Goal: Task Accomplishment & Management: Complete application form

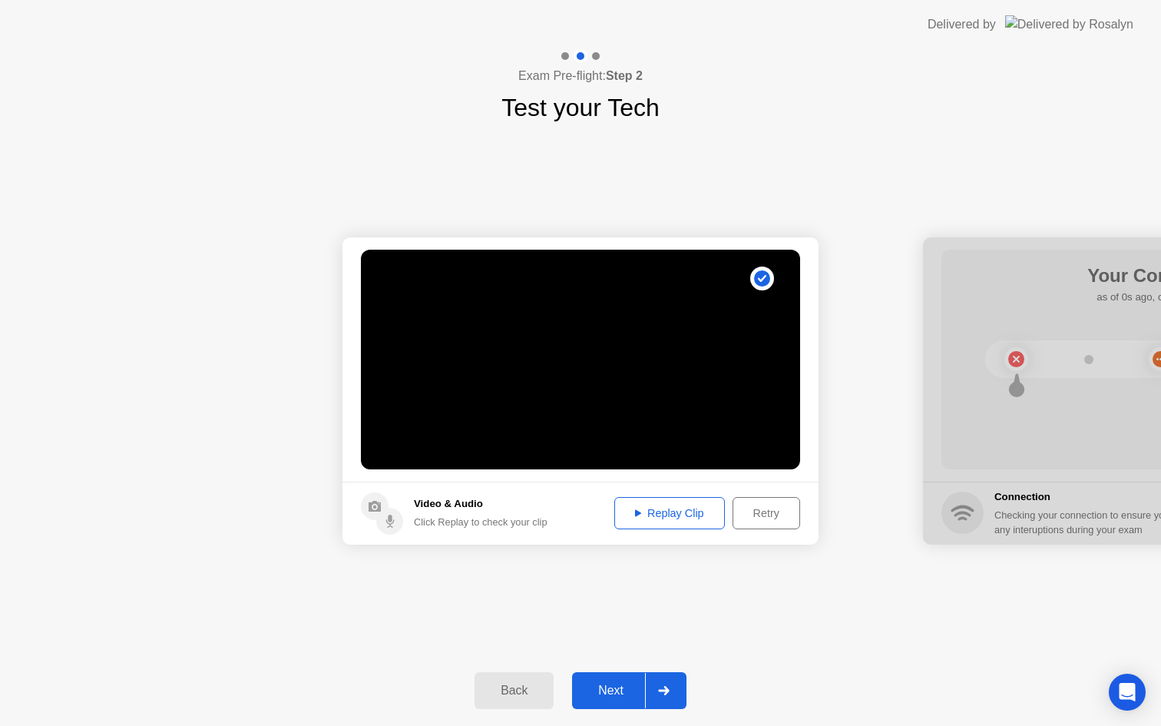
click at [612, 697] on div "Next" at bounding box center [611, 691] width 68 height 14
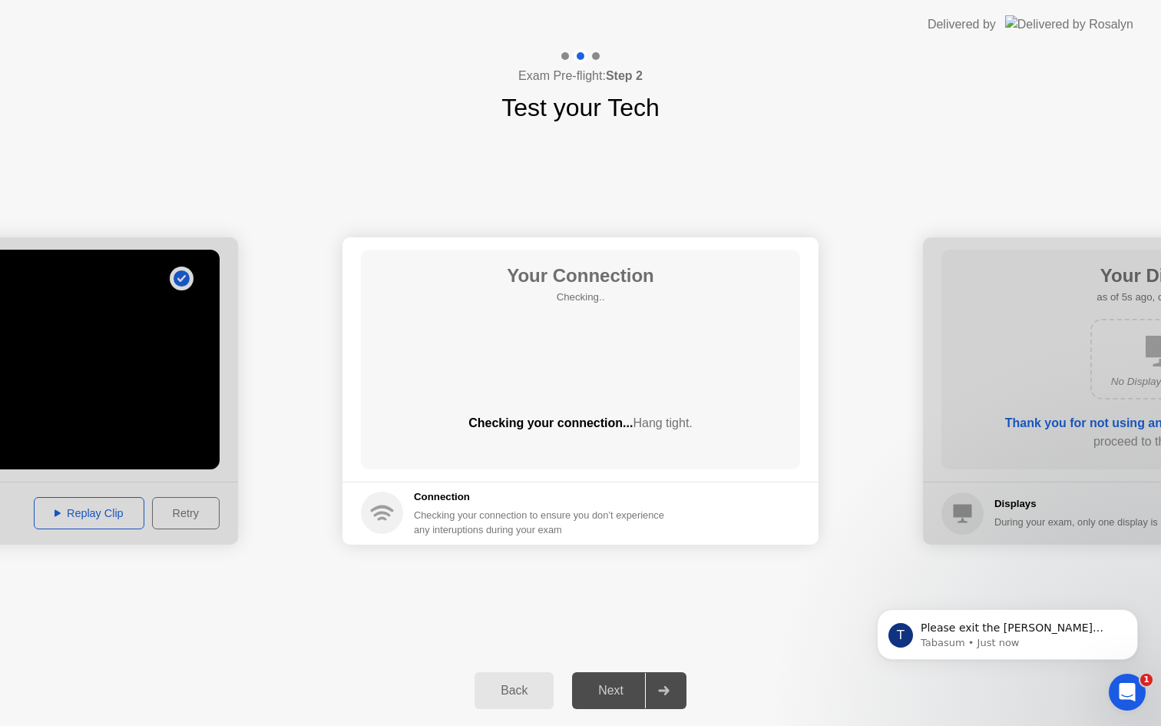
click at [1141, 690] on div "Open Intercom Messenger" at bounding box center [1127, 692] width 51 height 51
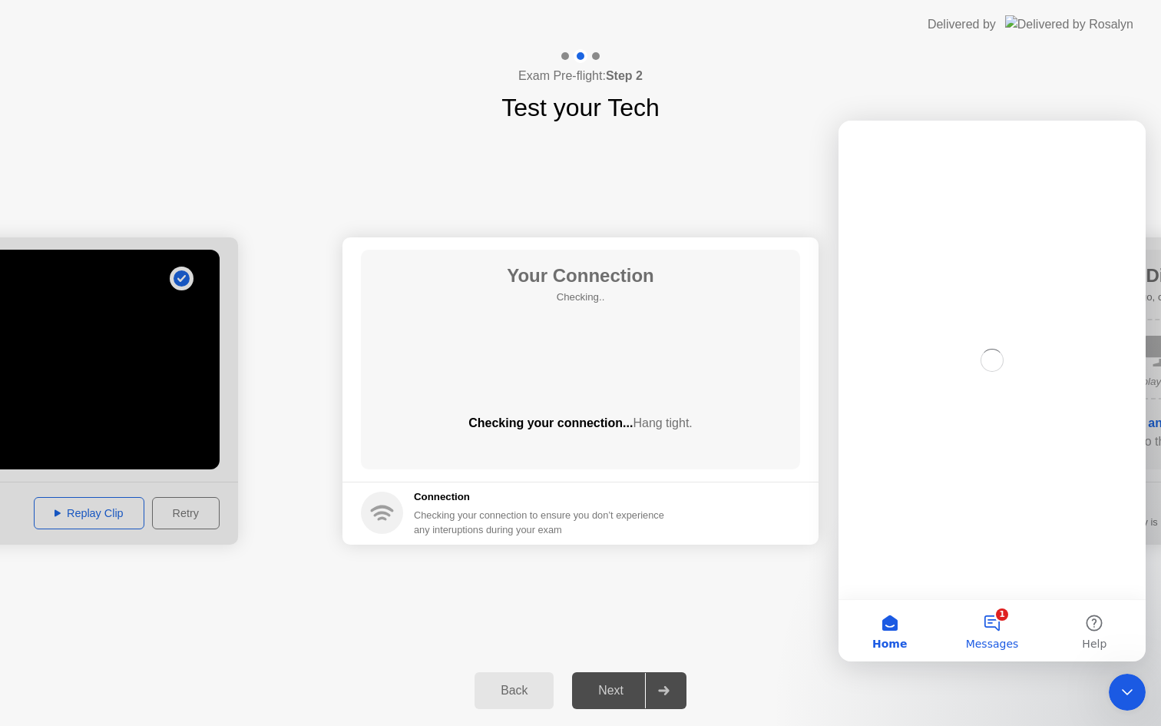
click at [1005, 632] on button "1 Messages" at bounding box center [992, 630] width 102 height 61
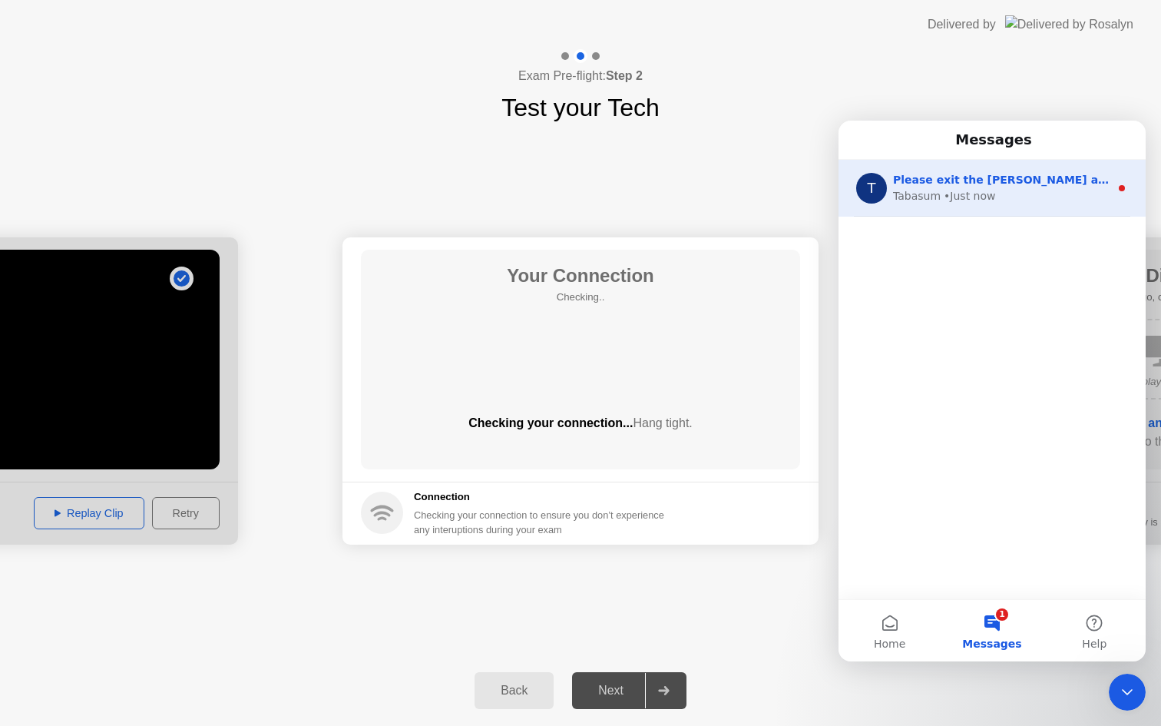
click at [990, 182] on span "Please exit the [PERSON_NAME] application and then attempt the action again." at bounding box center [1134, 180] width 482 height 12
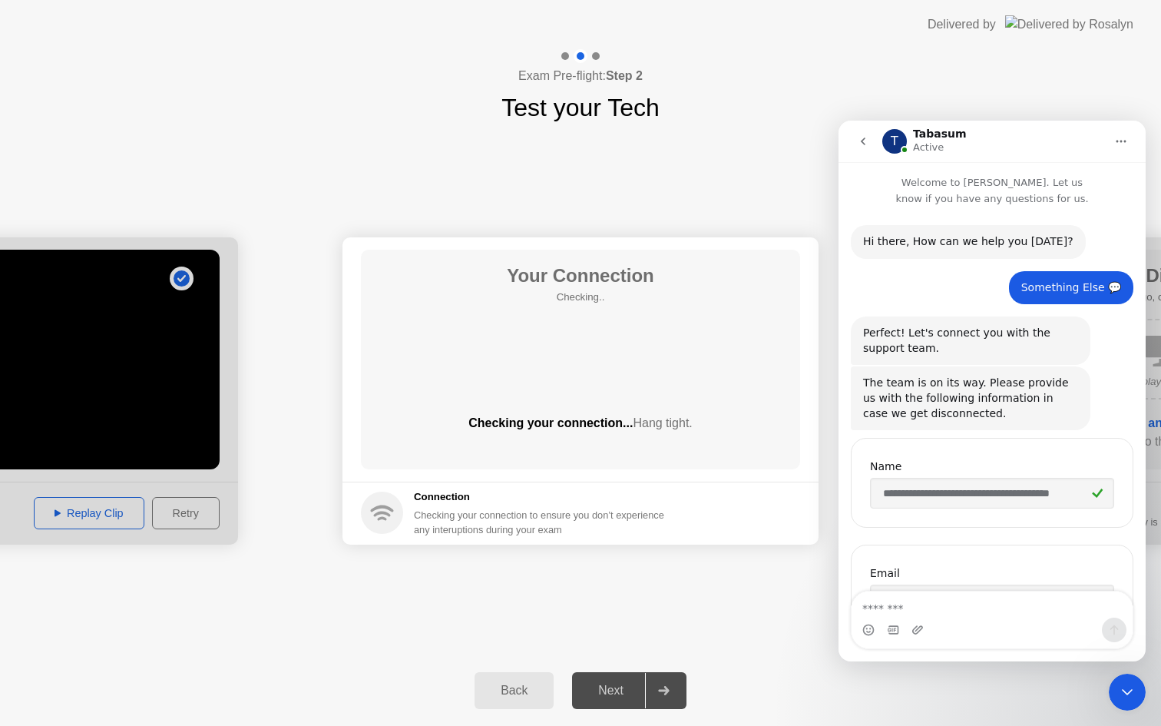
scroll to position [2, 0]
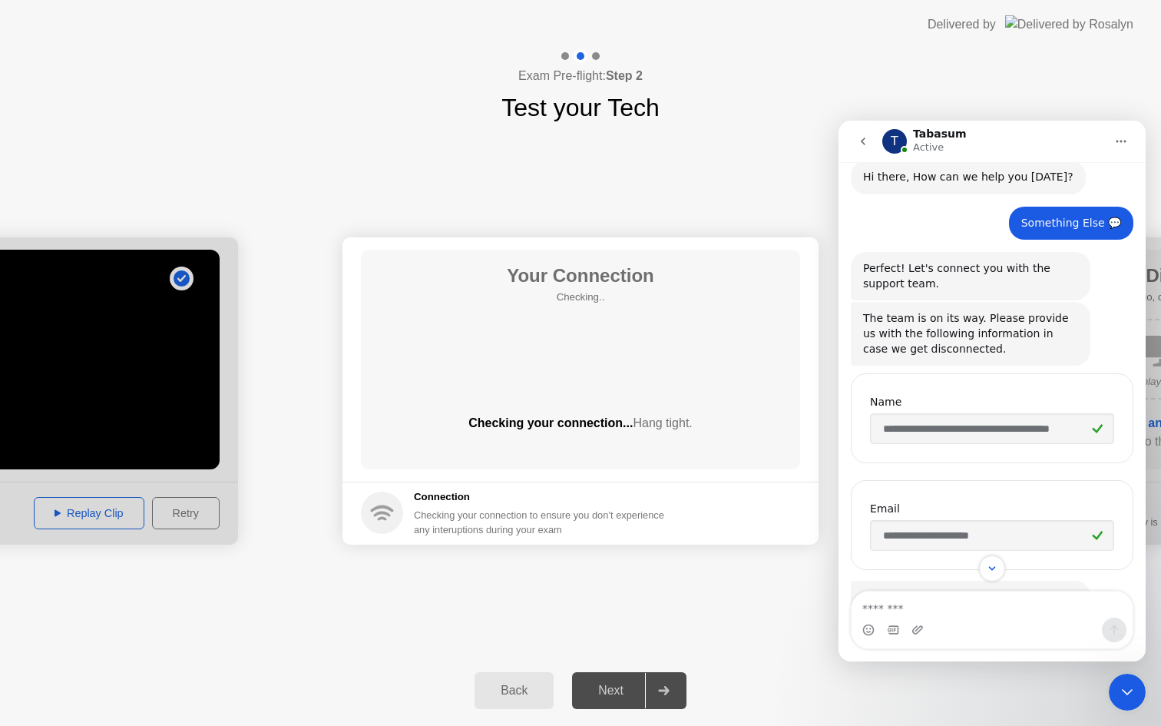
click at [942, 611] on textarea "Message…" at bounding box center [992, 604] width 281 height 26
type textarea "**********"
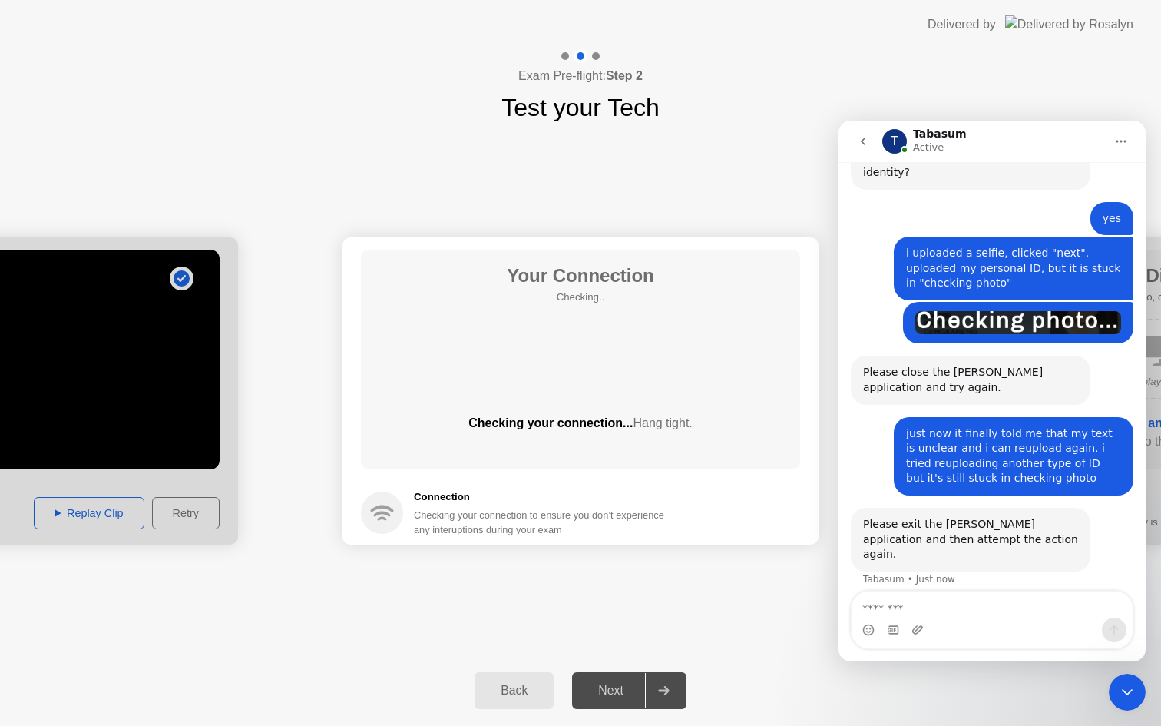
scroll to position [881, 0]
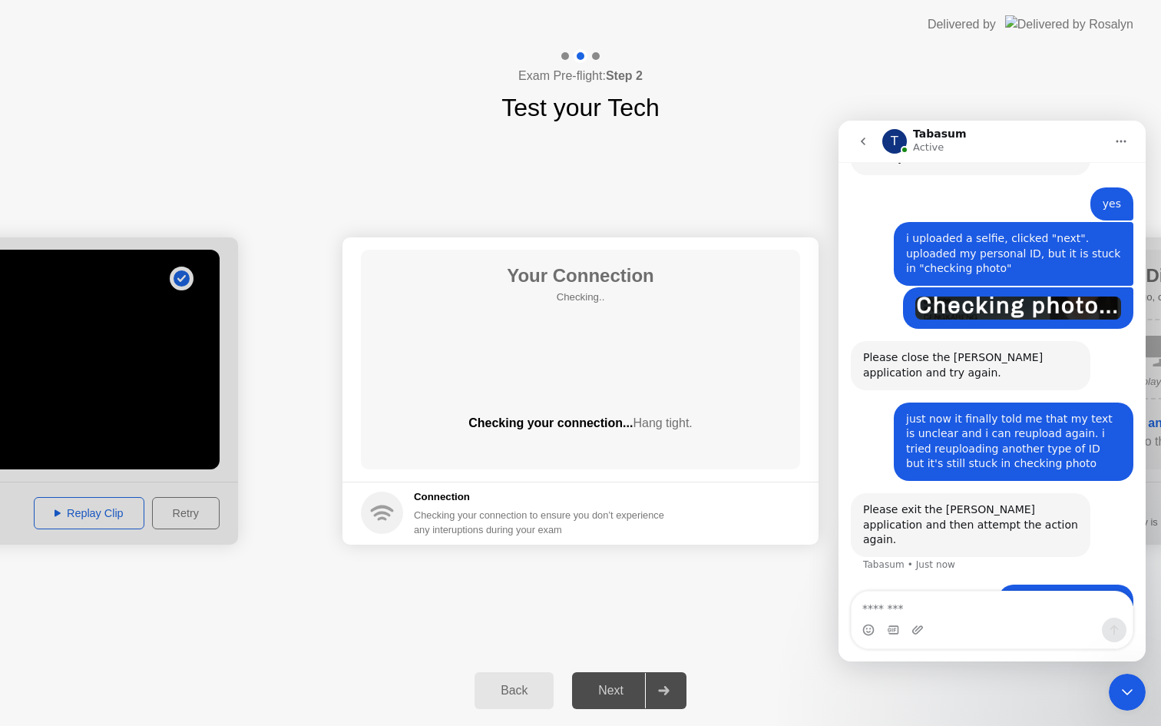
click at [870, 140] on button "go back" at bounding box center [863, 141] width 29 height 29
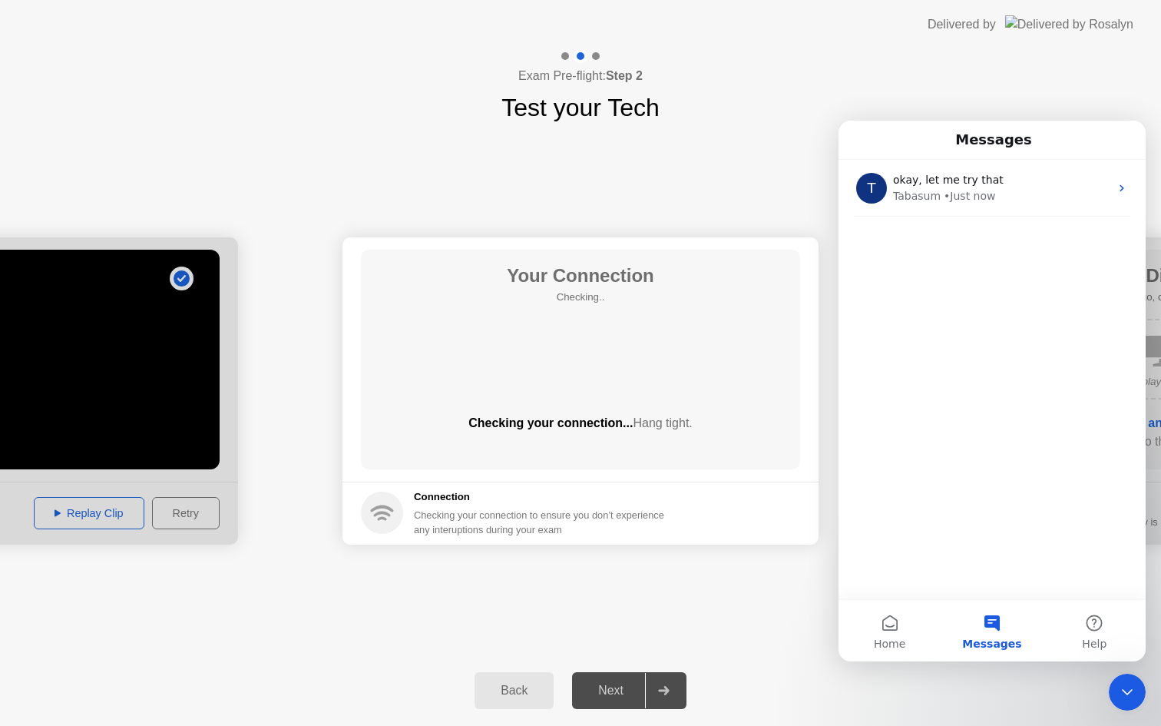
scroll to position [0, 0]
drag, startPoint x: 1140, startPoint y: 691, endPoint x: 2214, endPoint y: 1304, distance: 1237.0
click at [1140, 691] on div "Close Intercom Messenger" at bounding box center [1127, 692] width 37 height 37
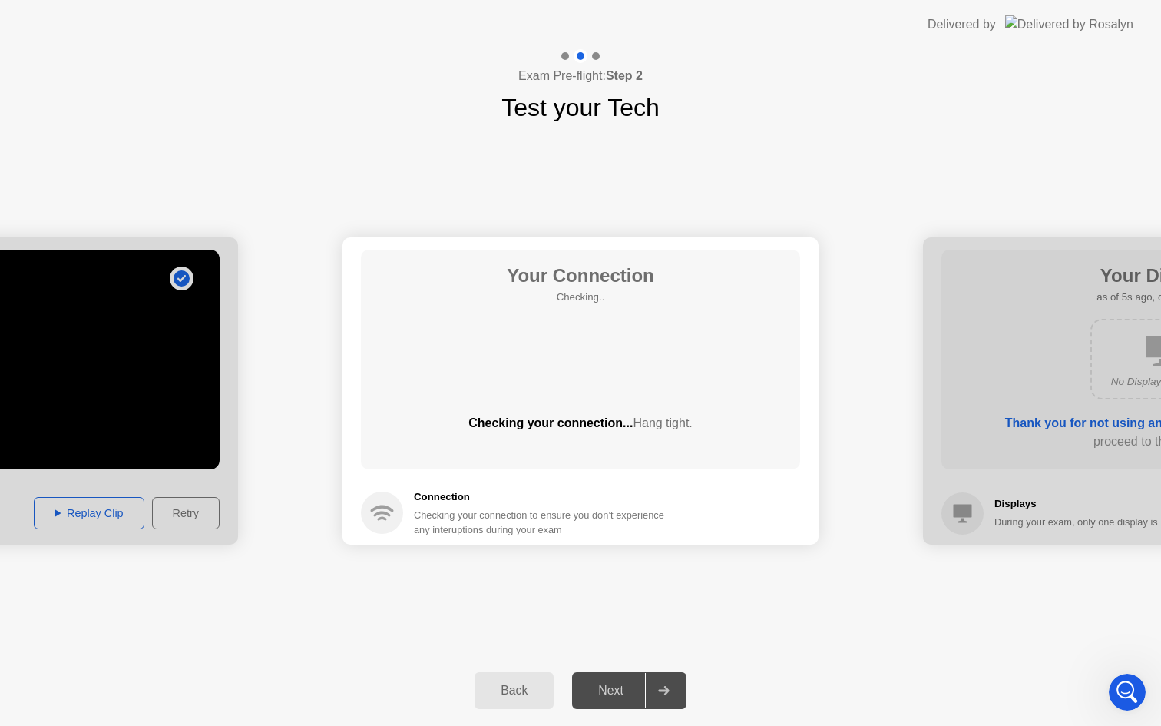
click at [871, 613] on div "**********" at bounding box center [580, 390] width 1161 height 529
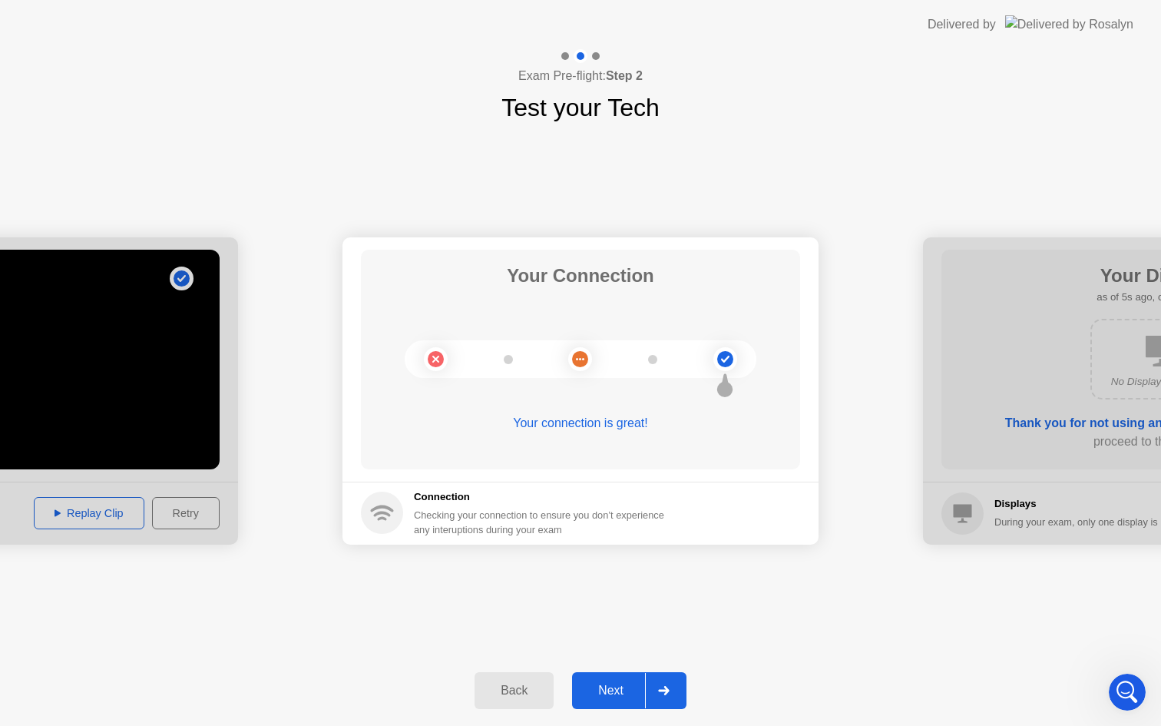
click at [618, 685] on div "Next" at bounding box center [611, 691] width 68 height 14
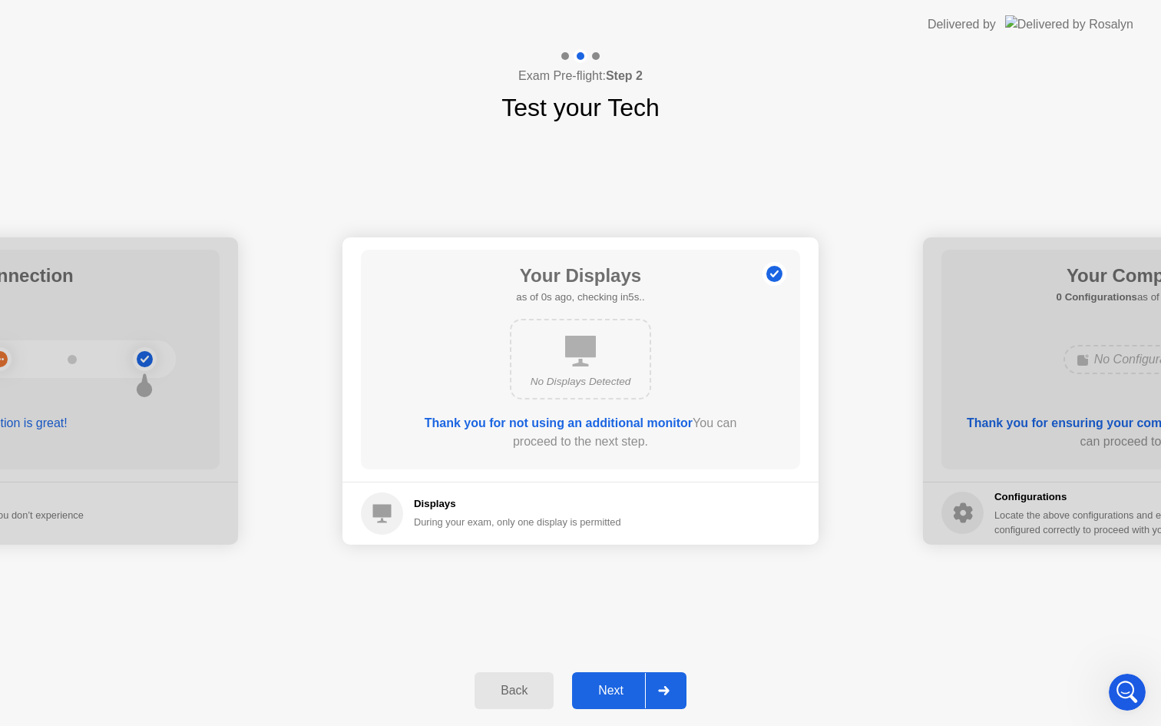
click at [613, 687] on div "Next" at bounding box center [611, 691] width 68 height 14
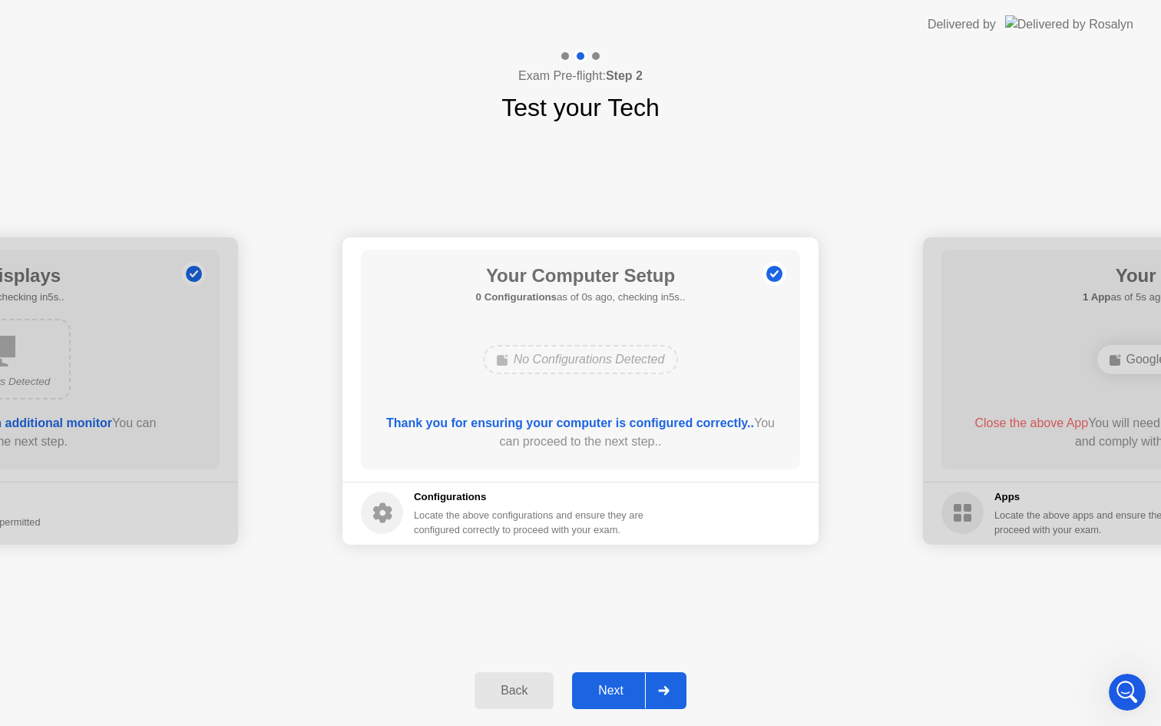
click at [613, 686] on div "Next" at bounding box center [611, 691] width 68 height 14
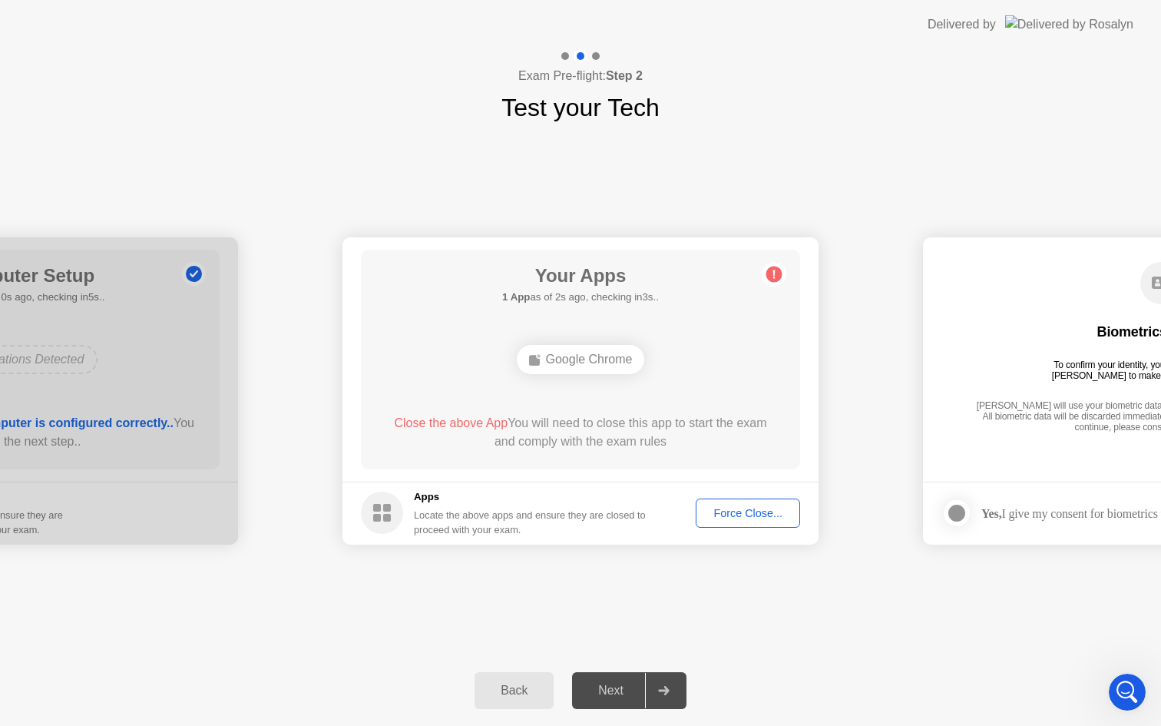
click at [743, 518] on div "Force Close..." at bounding box center [748, 513] width 94 height 12
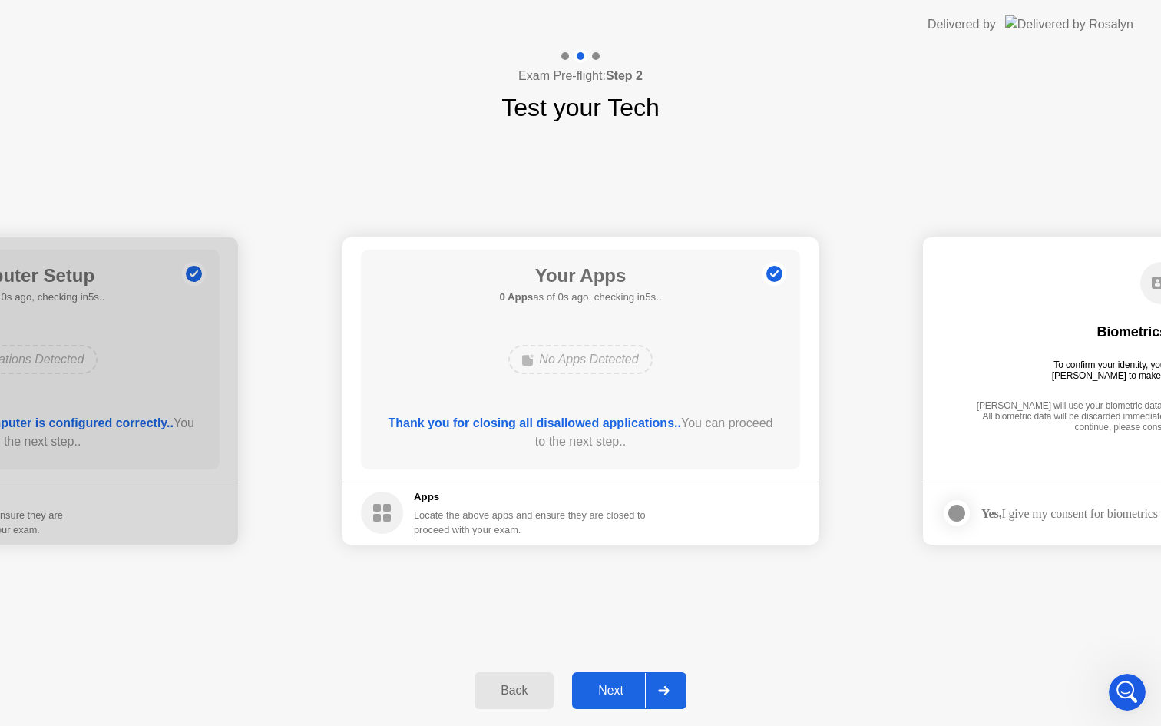
click at [636, 697] on div "Next" at bounding box center [611, 691] width 68 height 14
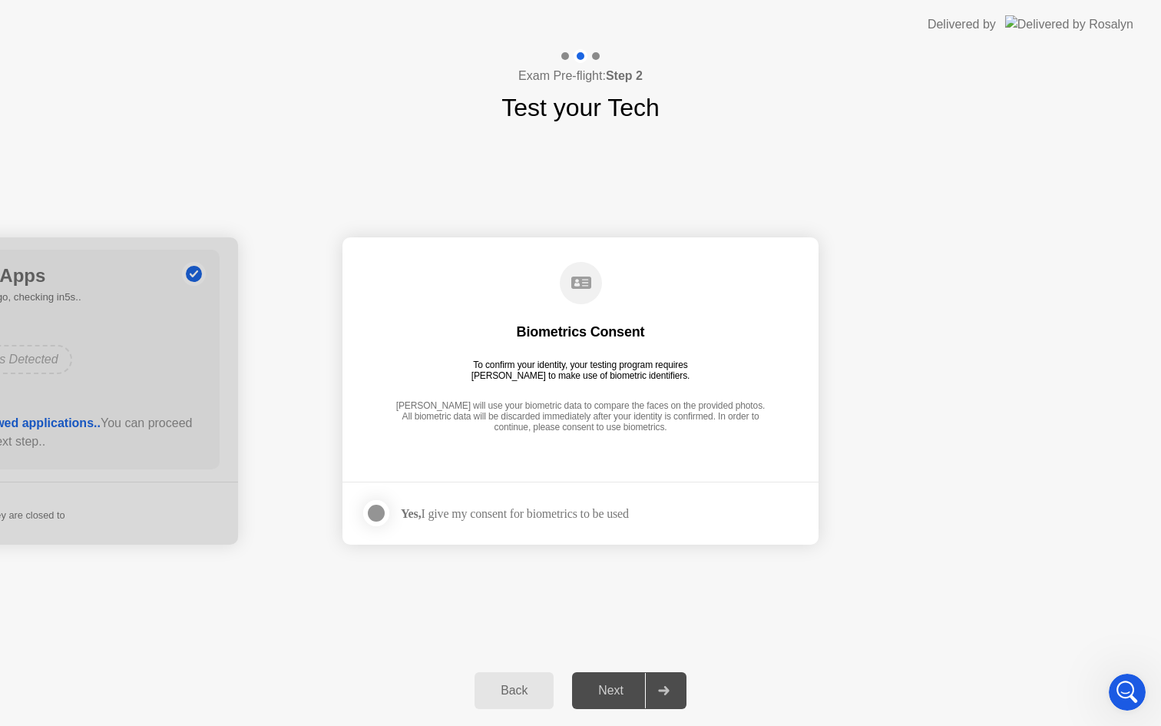
click at [372, 512] on div at bounding box center [376, 513] width 18 height 18
click at [601, 694] on div "Next" at bounding box center [611, 691] width 68 height 14
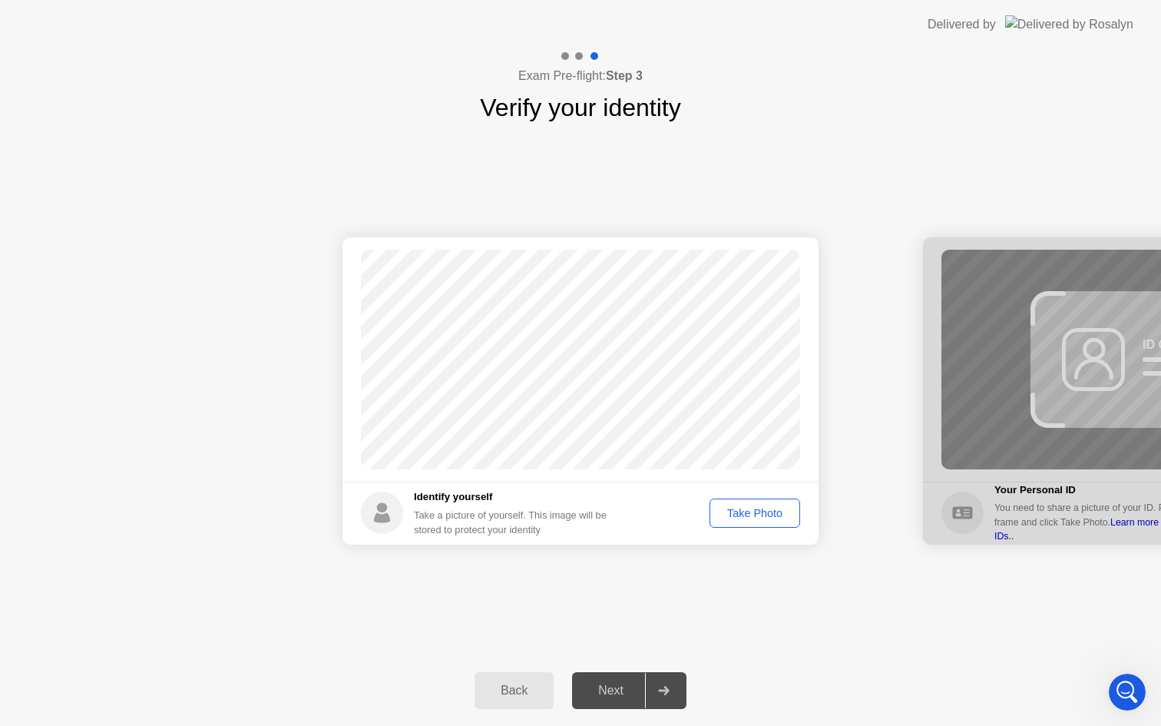
click at [734, 519] on div "Take Photo" at bounding box center [755, 513] width 80 height 12
click at [766, 517] on div "Retake" at bounding box center [765, 513] width 60 height 12
click at [767, 515] on div "Take Photo" at bounding box center [755, 513] width 80 height 12
click at [618, 687] on div "Next" at bounding box center [611, 691] width 68 height 14
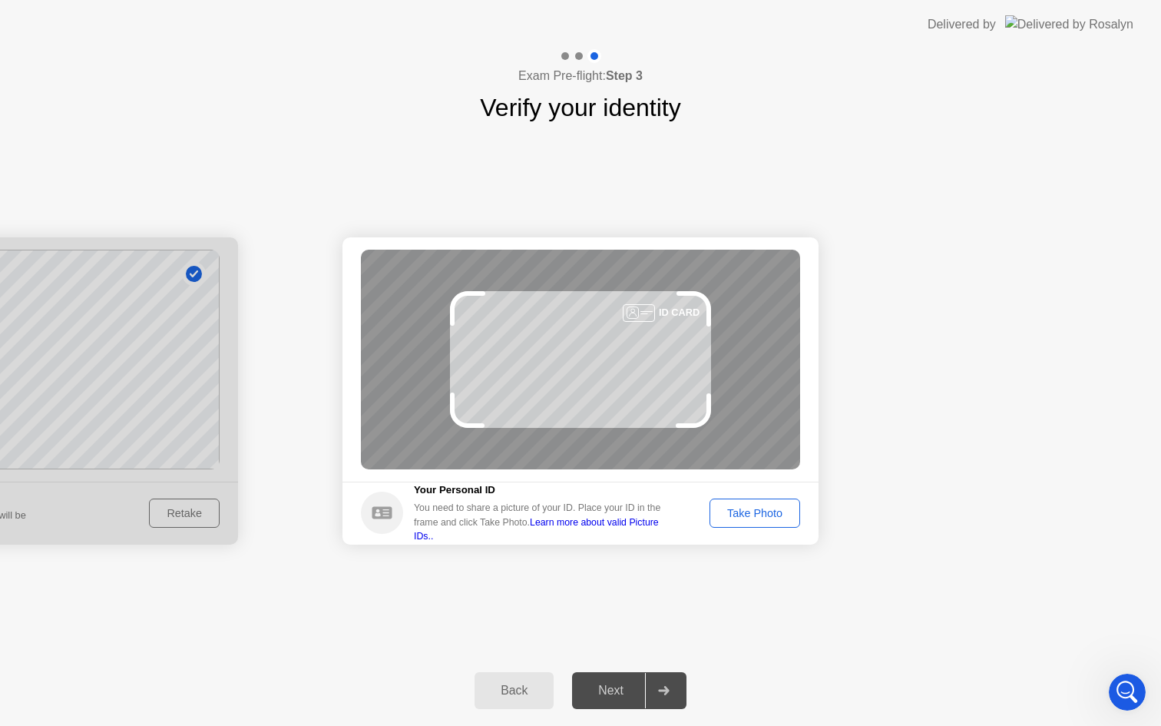
click at [753, 514] on div "Take Photo" at bounding box center [755, 513] width 80 height 12
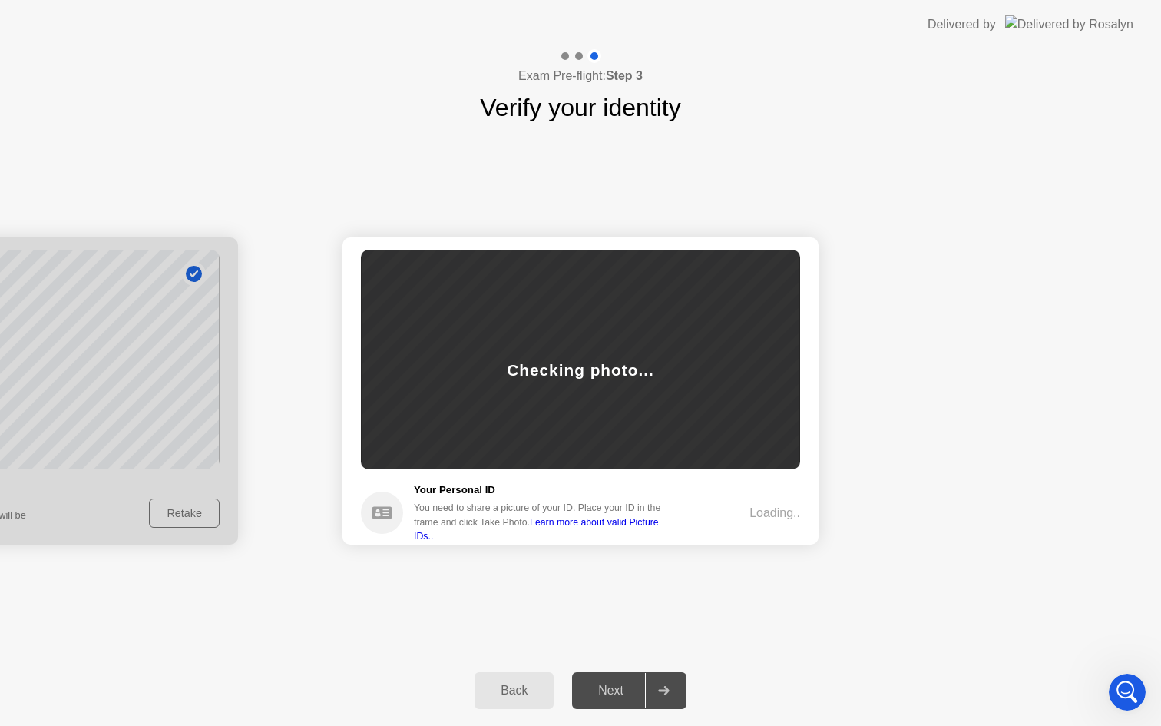
click at [1120, 695] on icon "Open Intercom Messenger" at bounding box center [1127, 692] width 25 height 25
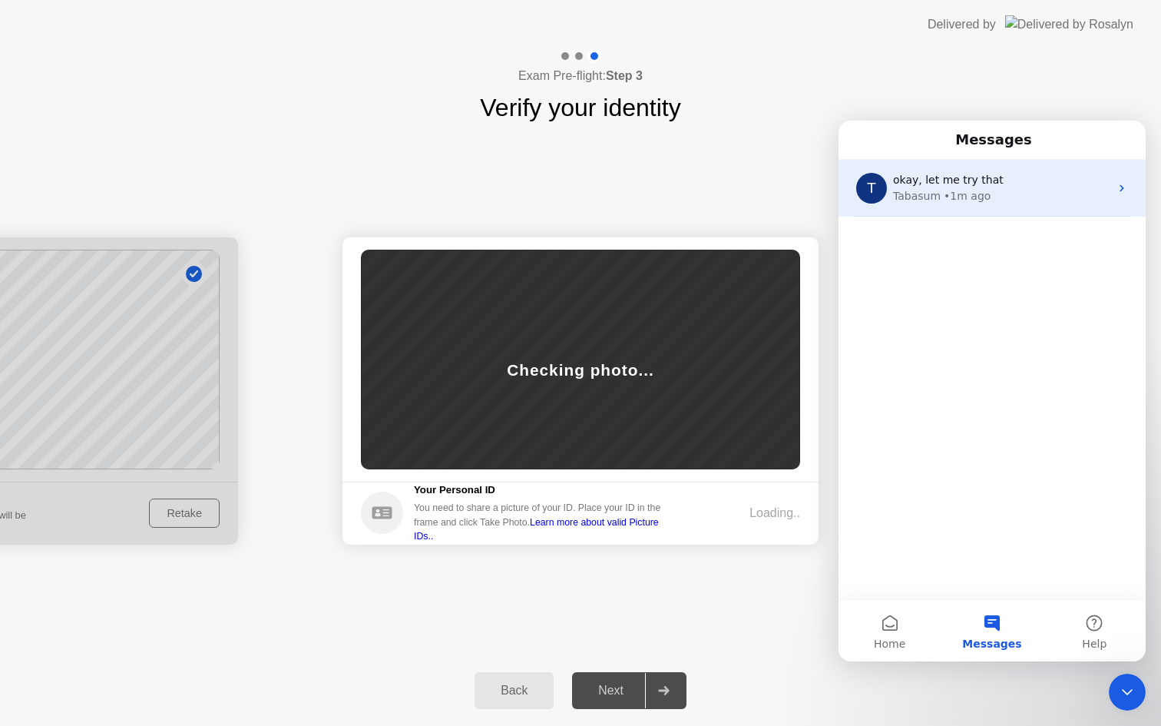
click at [1051, 194] on div "Tabasum • 1m ago" at bounding box center [1001, 196] width 217 height 16
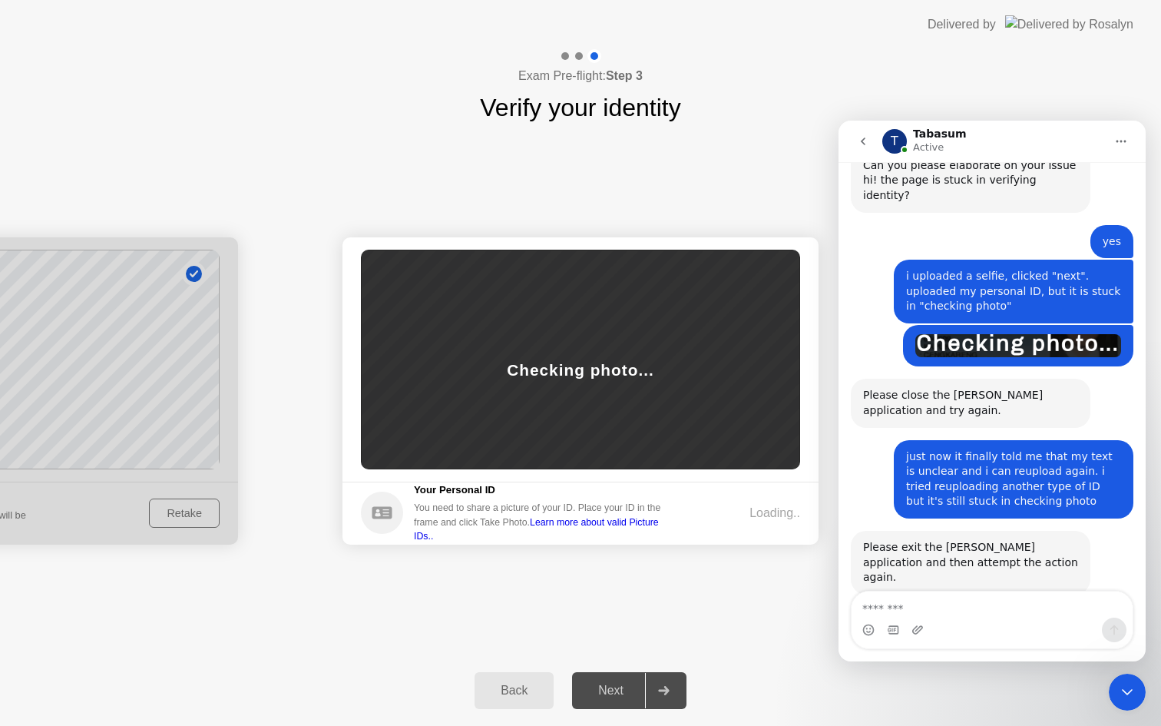
scroll to position [881, 0]
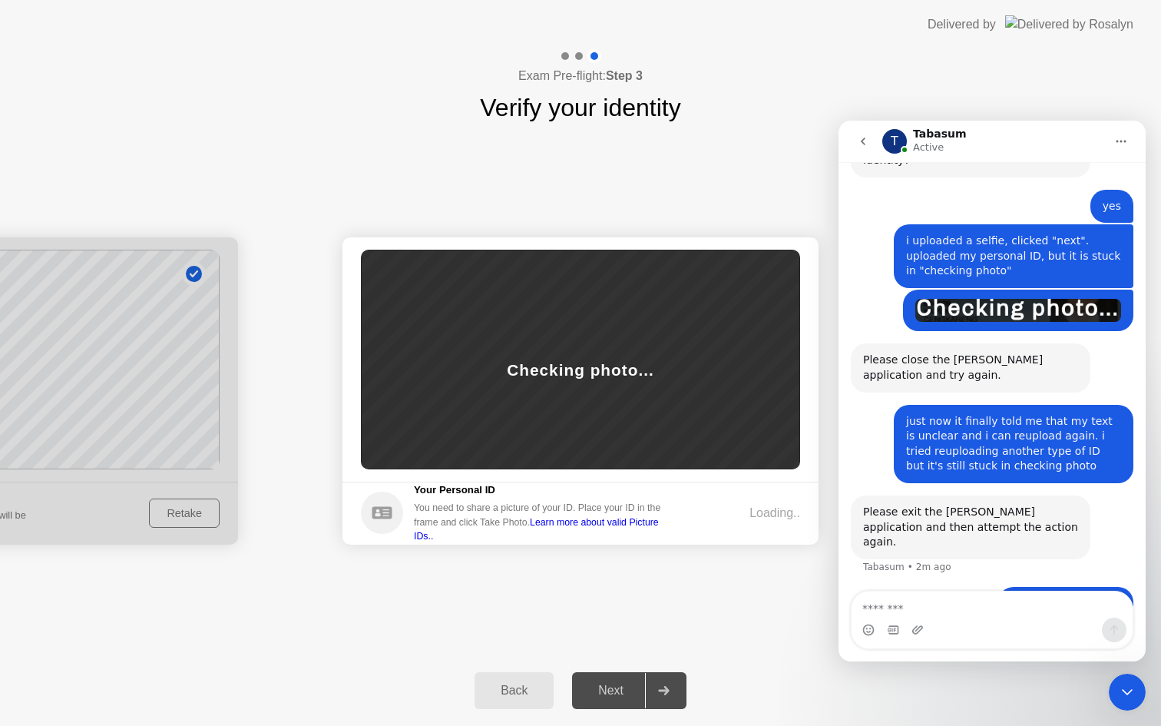
click at [955, 618] on div "Intercom messenger" at bounding box center [992, 630] width 281 height 25
click at [954, 614] on textarea "Message…" at bounding box center [992, 604] width 281 height 26
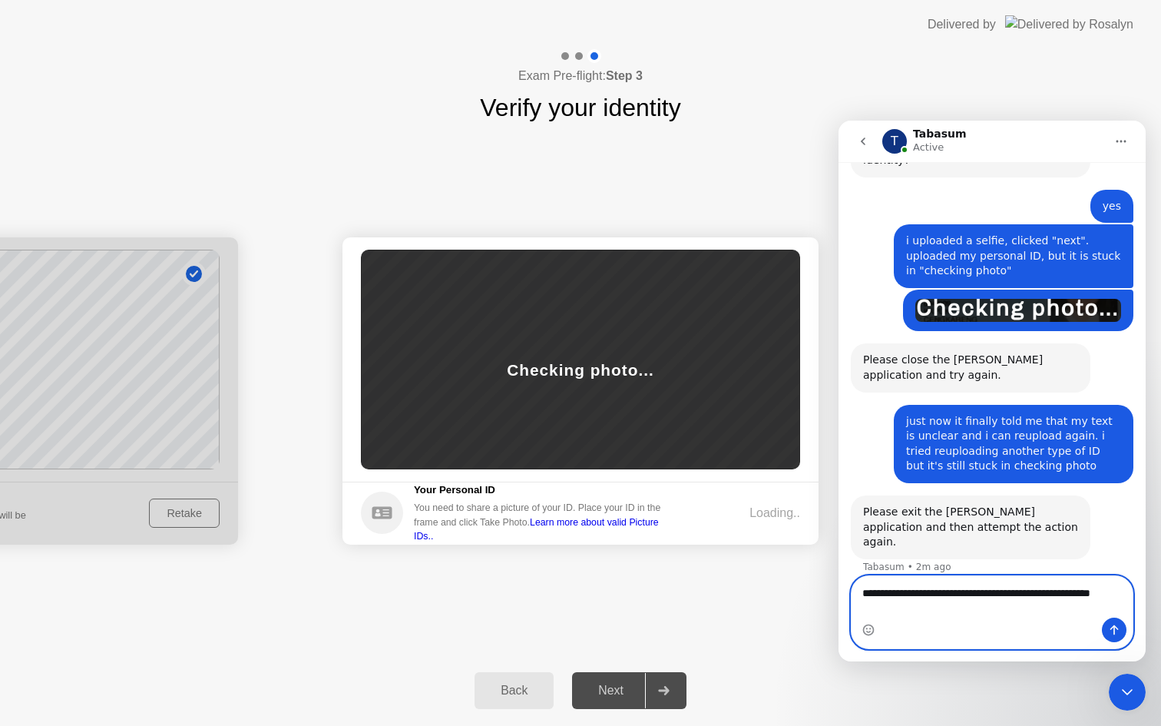
scroll to position [896, 0]
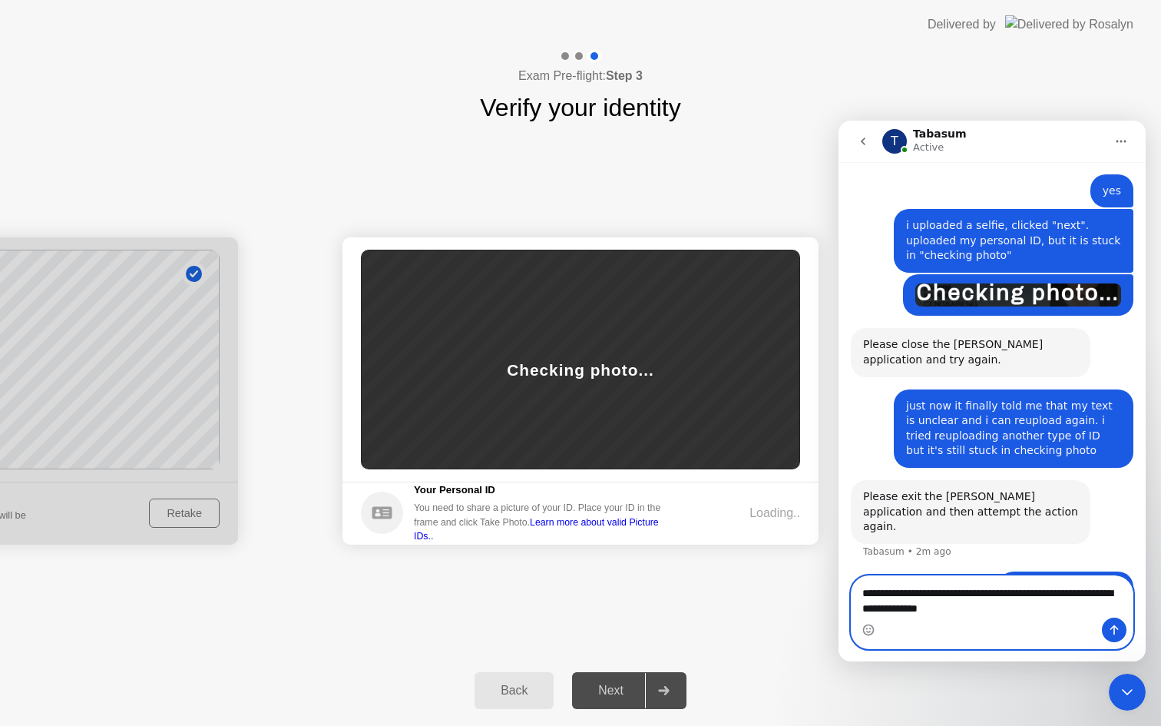
type textarea "**********"
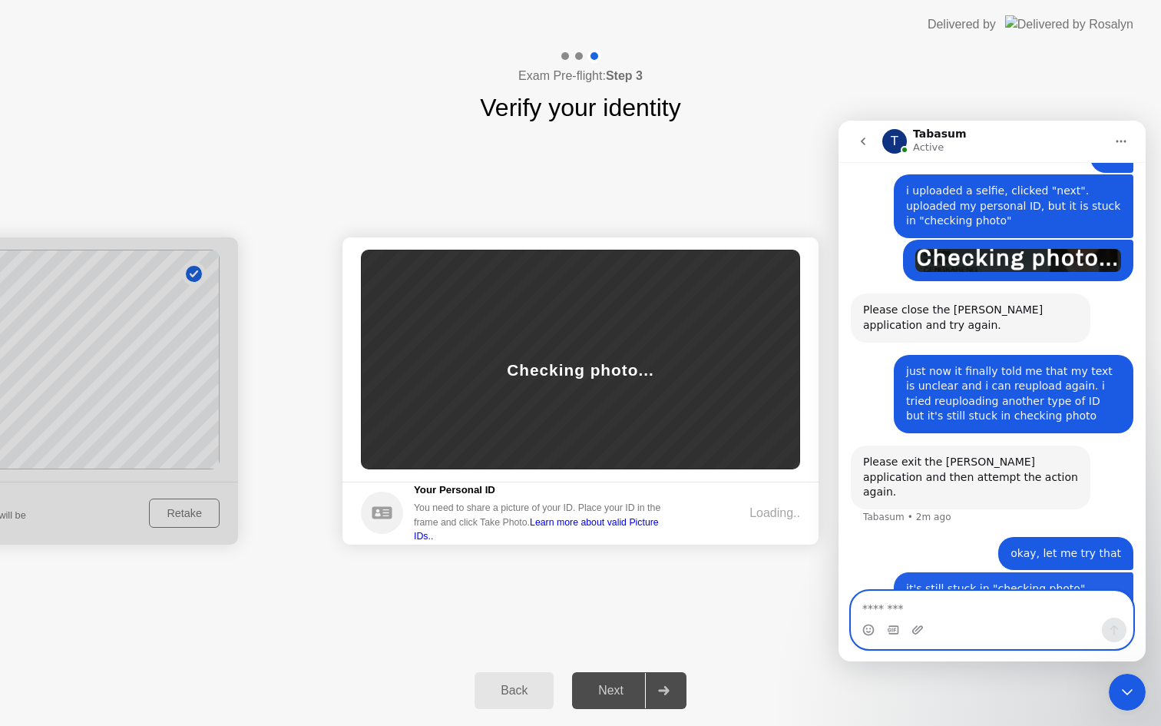
scroll to position [932, 0]
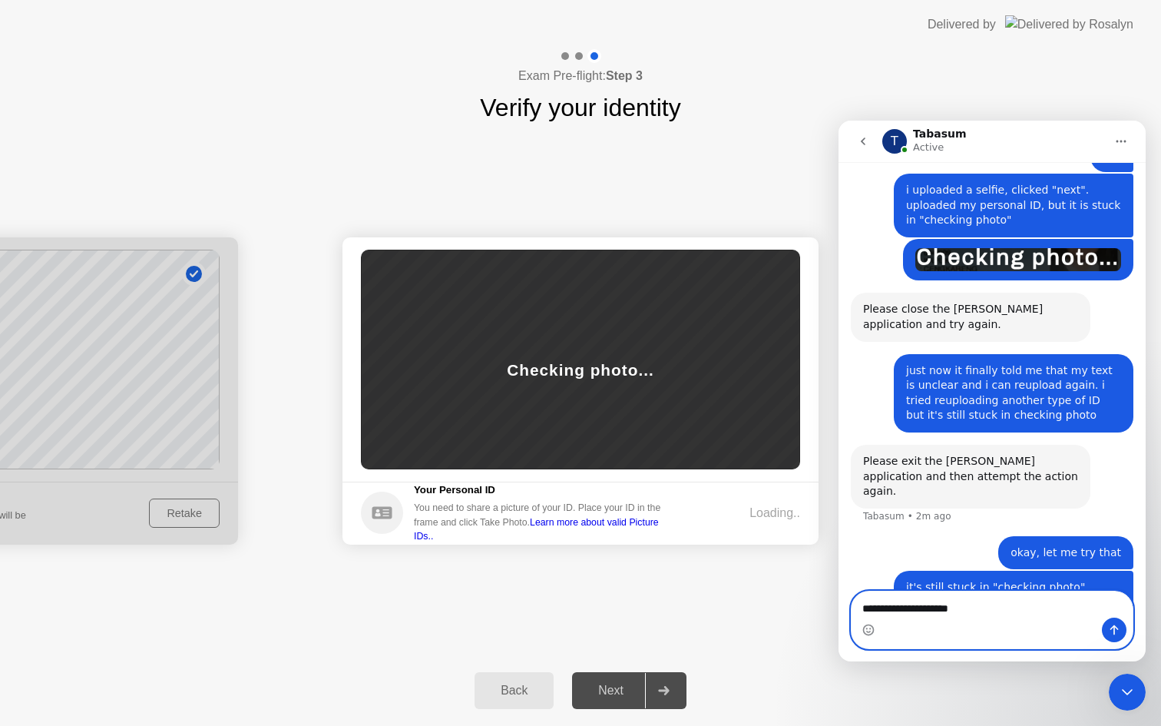
type textarea "**********"
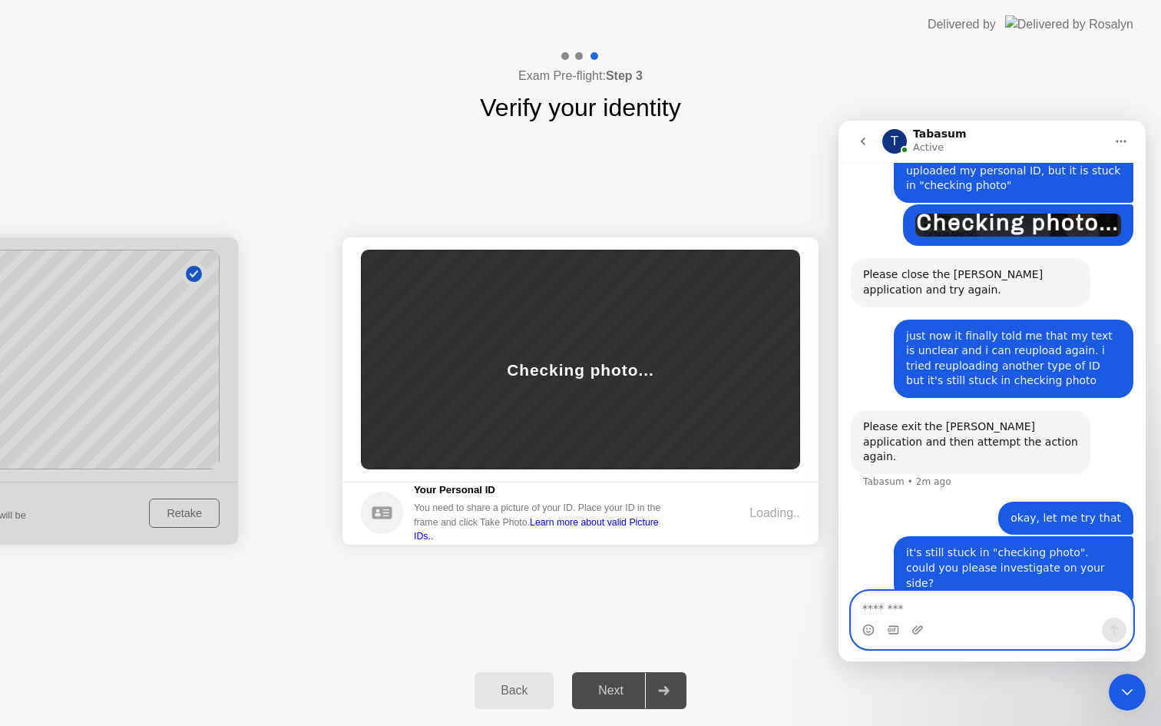
scroll to position [966, 0]
type textarea "**********"
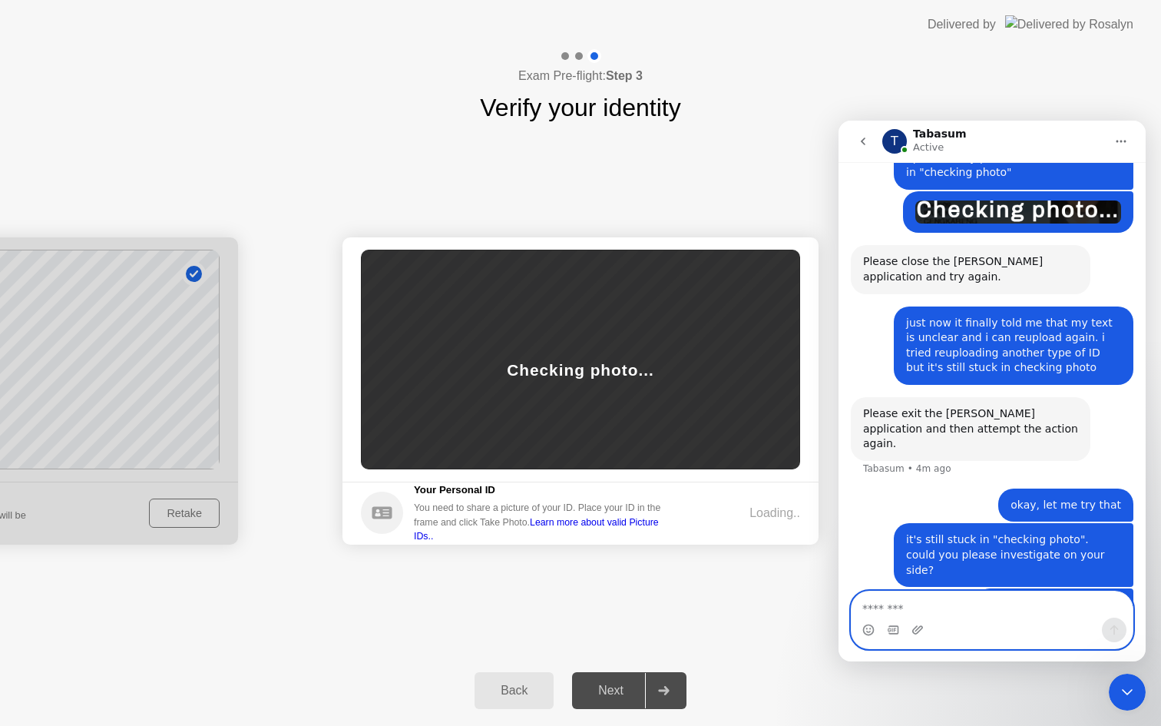
scroll to position [1002, 0]
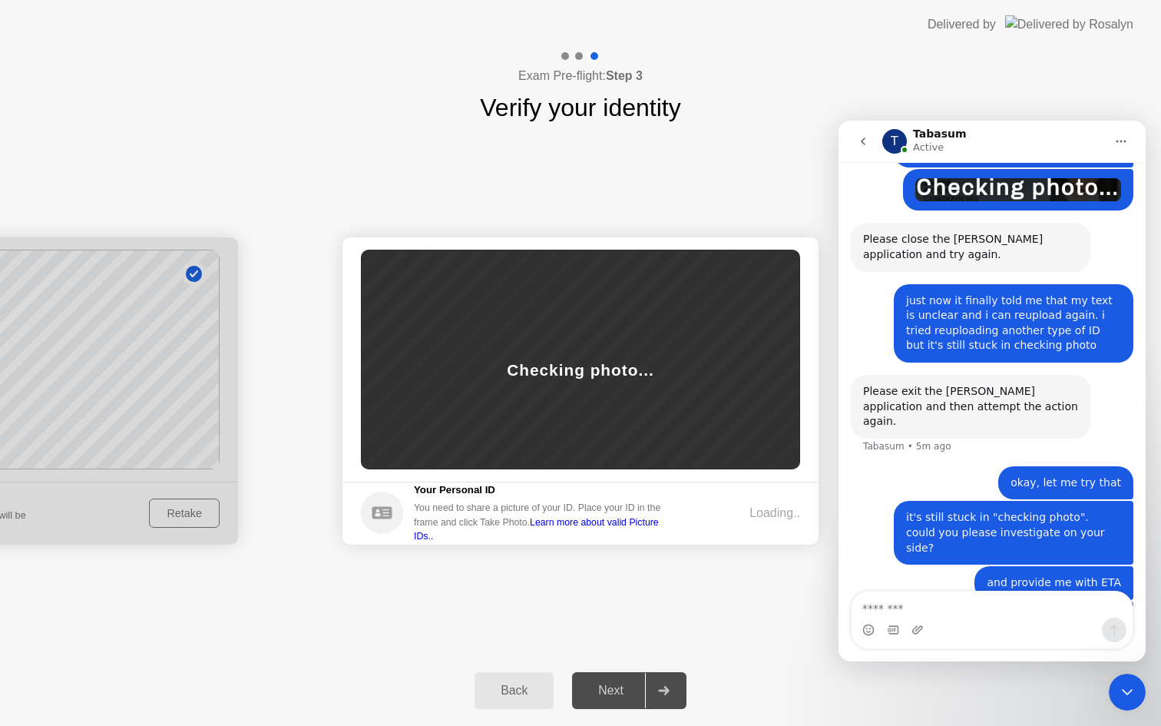
click at [618, 431] on div "Checking photo..." at bounding box center [580, 360] width 439 height 220
click at [608, 690] on div "Next" at bounding box center [611, 691] width 68 height 14
click at [777, 512] on div "Loading.." at bounding box center [775, 513] width 51 height 18
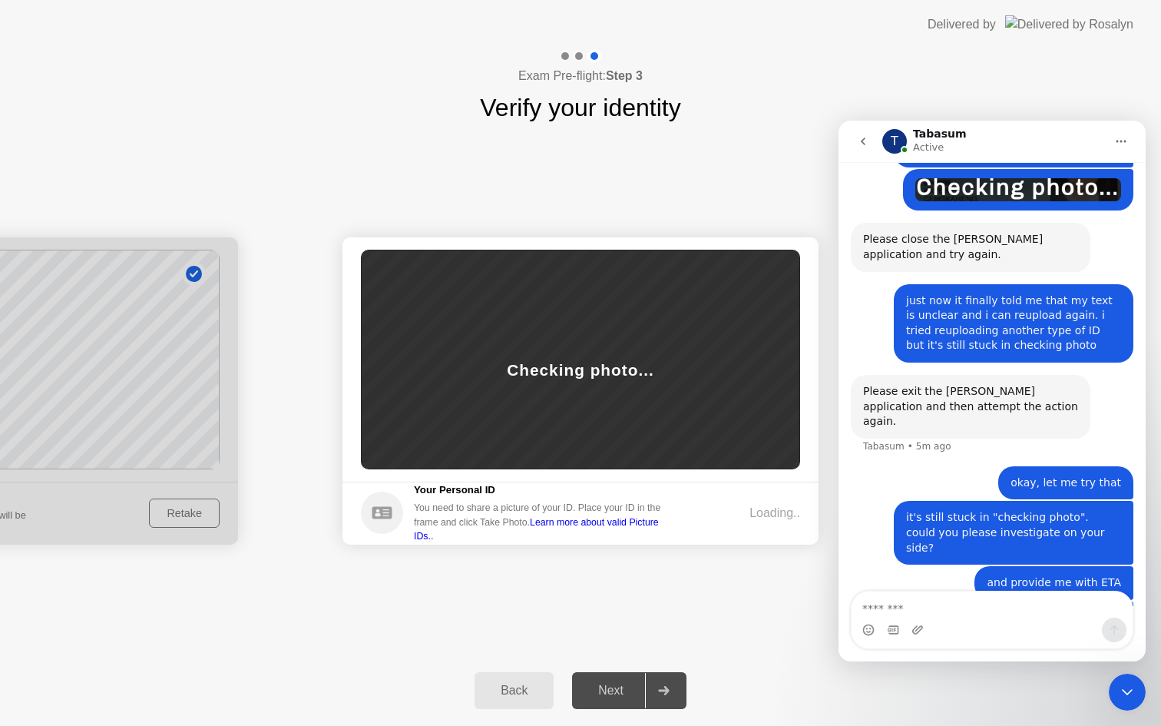
click at [1128, 140] on button "Home" at bounding box center [1121, 141] width 29 height 29
click at [946, 612] on textarea "Message…" at bounding box center [992, 604] width 281 height 26
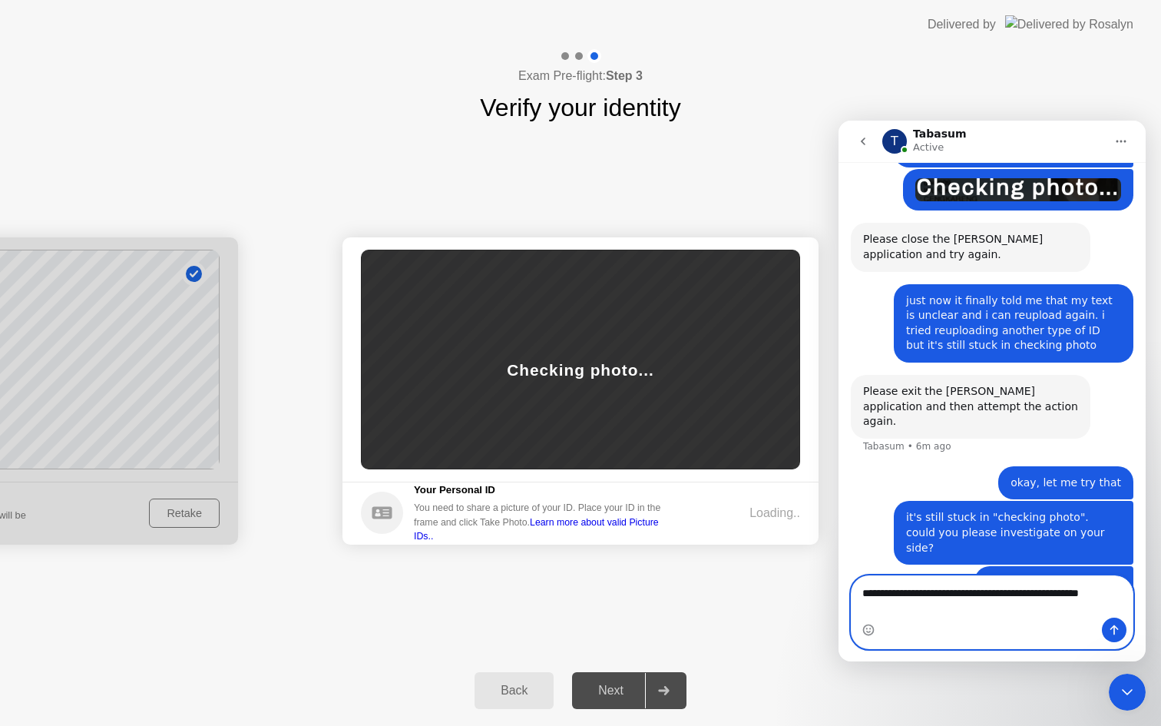
scroll to position [1017, 0]
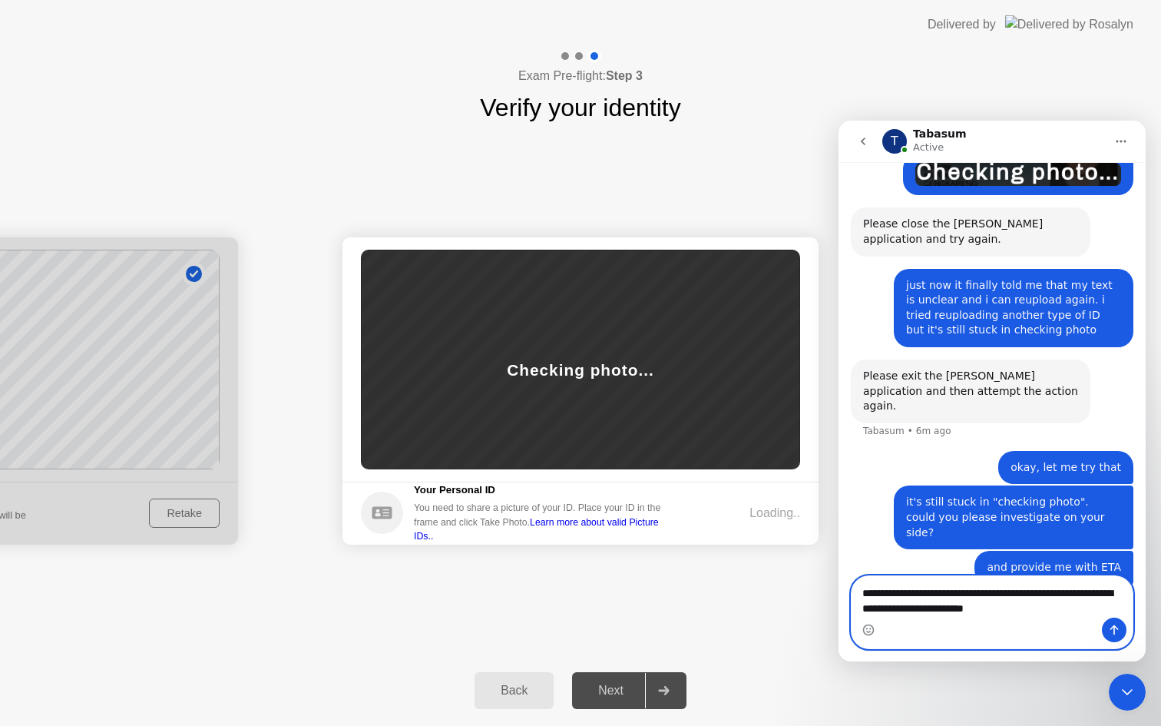
type textarea "**********"
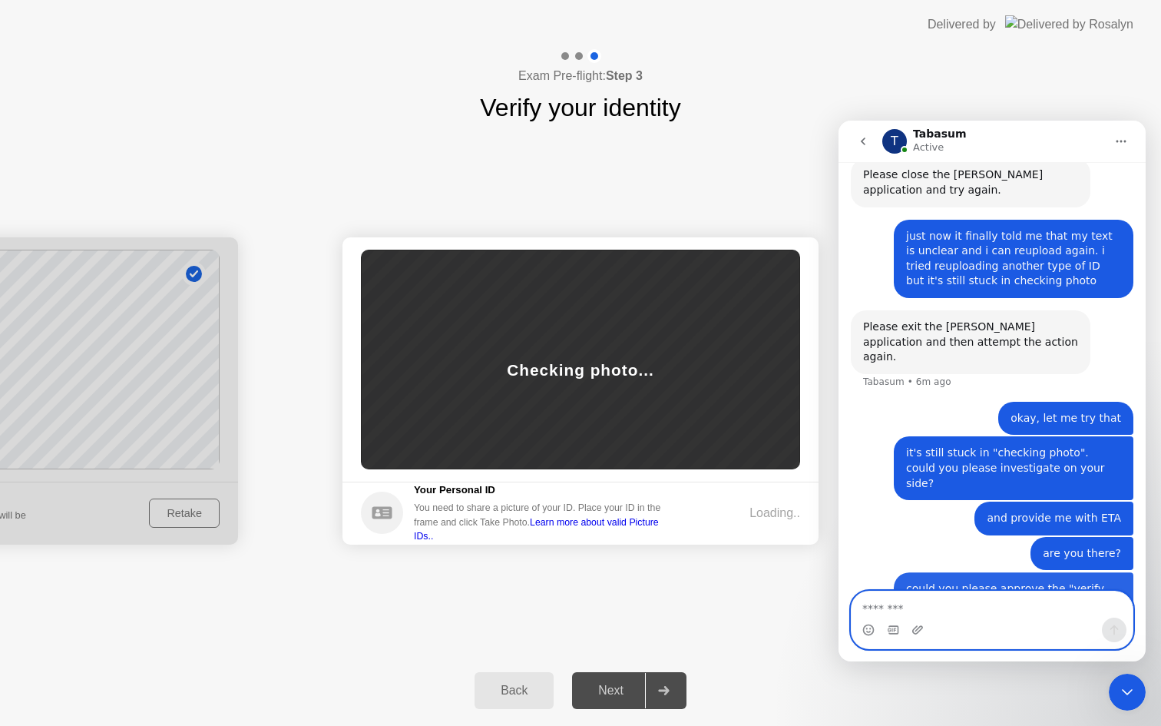
scroll to position [1067, 0]
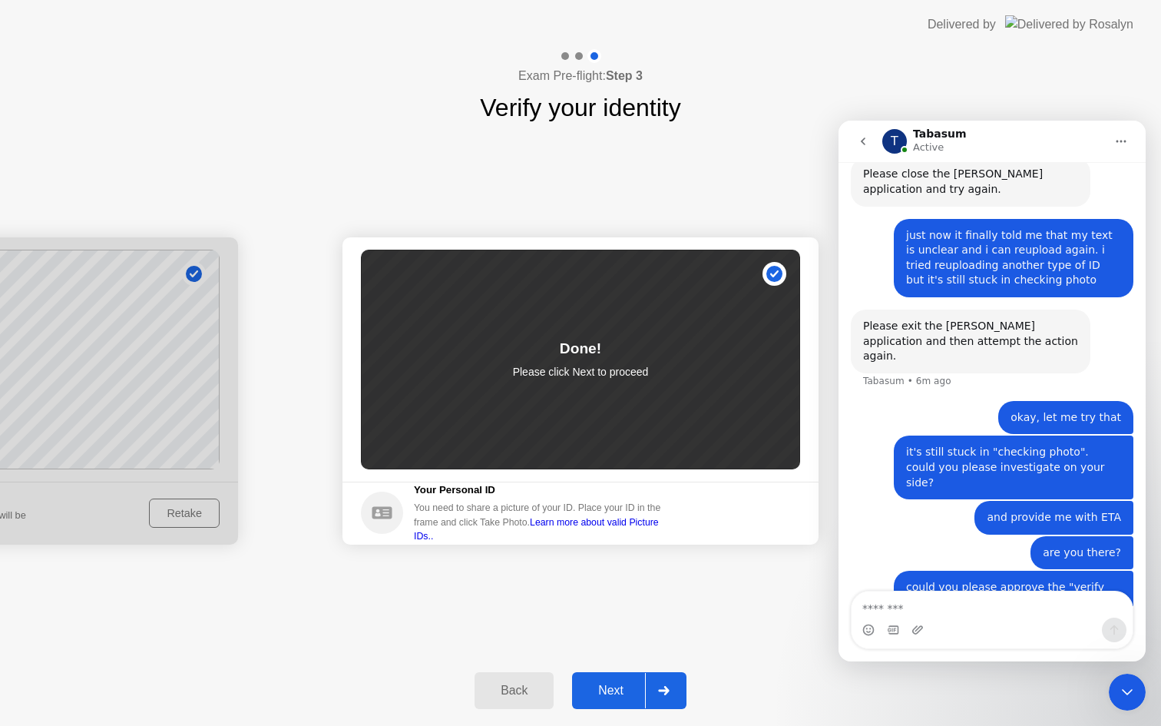
click at [622, 684] on div "Next" at bounding box center [611, 691] width 68 height 14
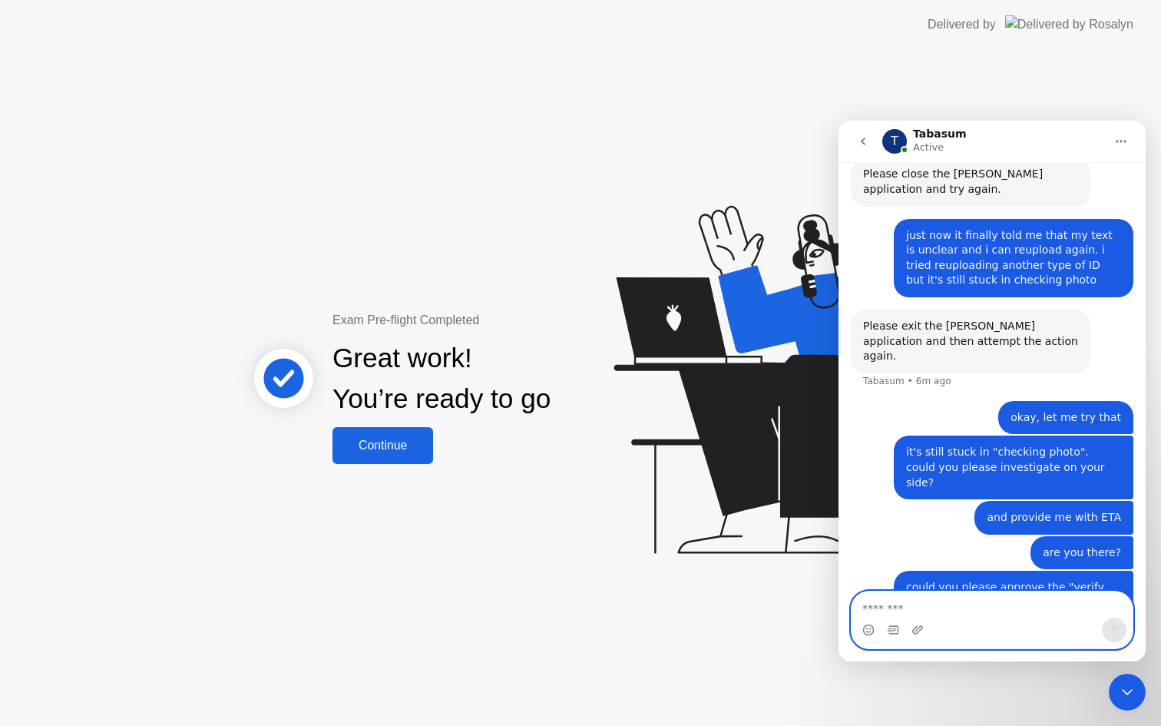
click at [905, 610] on textarea "Message…" at bounding box center [992, 604] width 281 height 26
type textarea "**********"
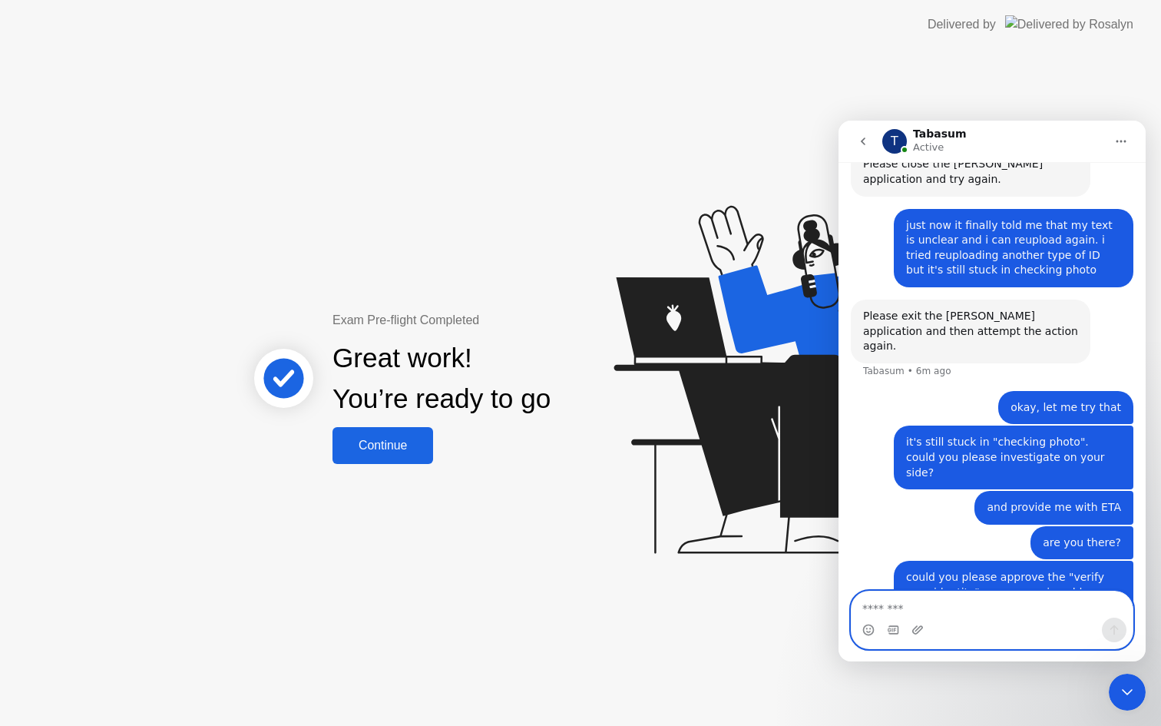
scroll to position [1101, 0]
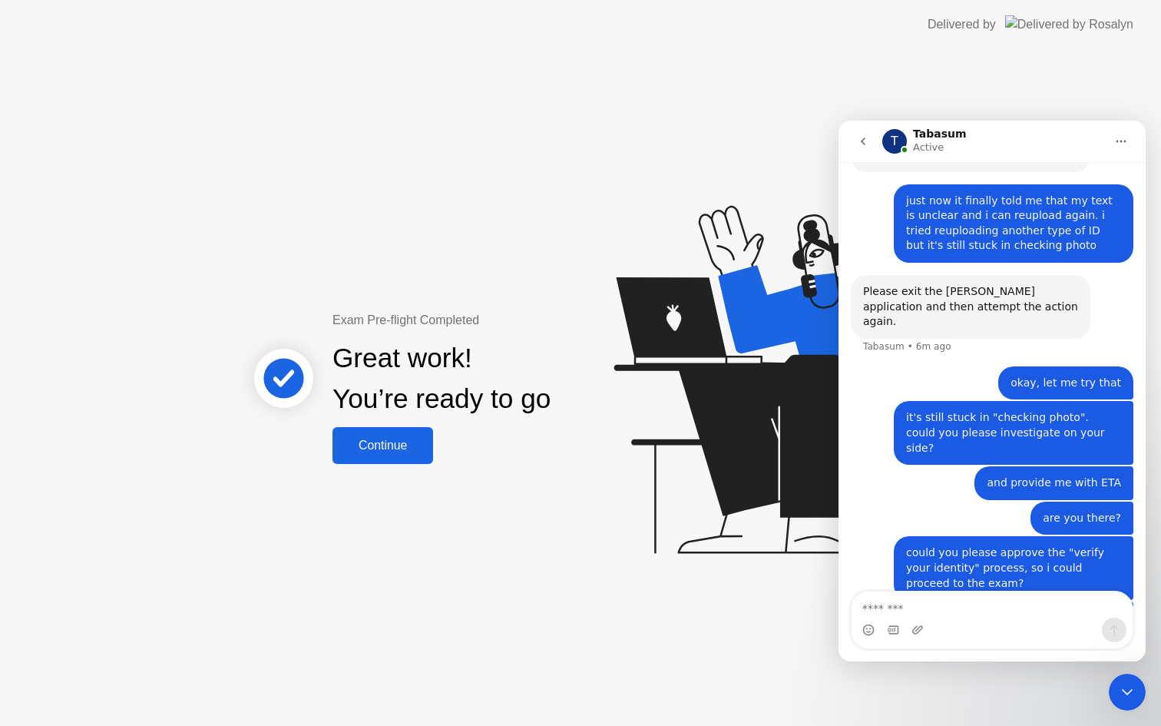
click at [1136, 694] on icon "Close Intercom Messenger" at bounding box center [1127, 692] width 18 height 18
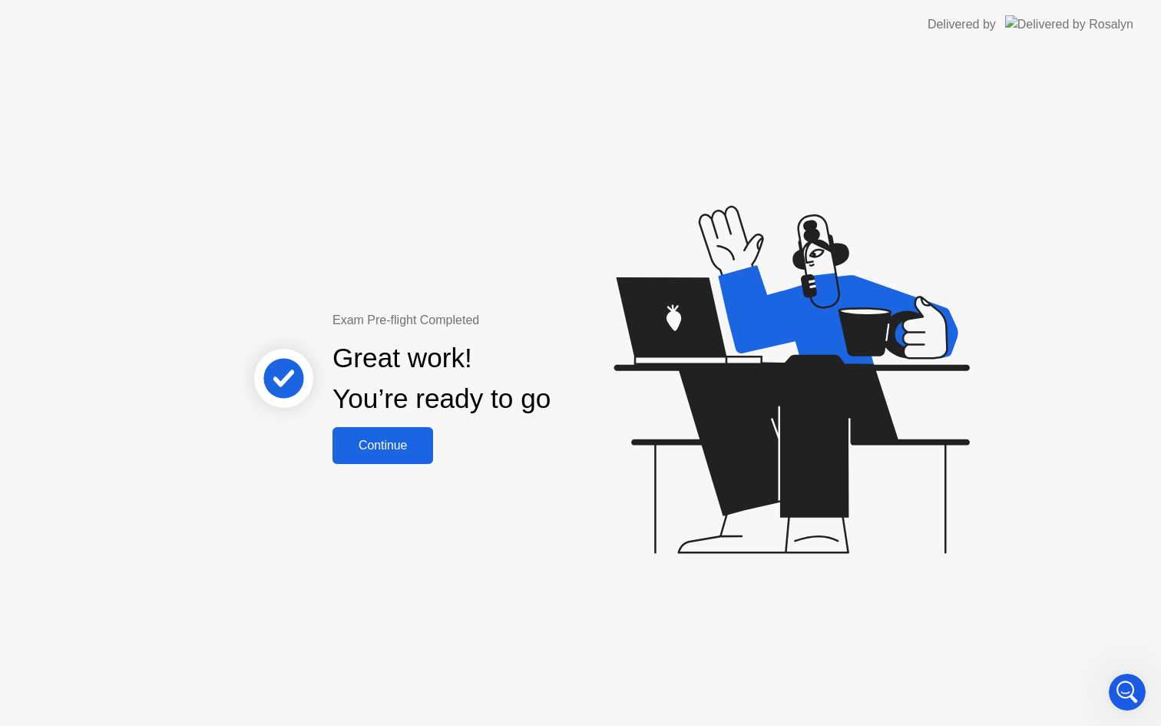
click at [396, 446] on div "Continue" at bounding box center [382, 446] width 91 height 14
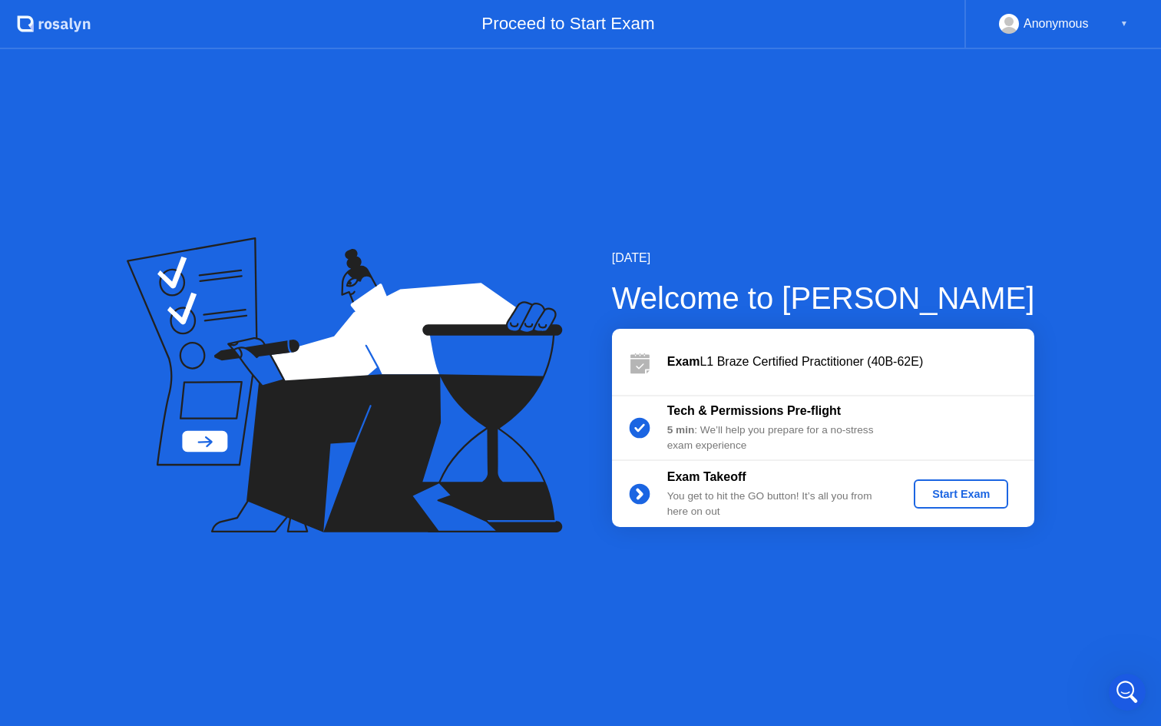
scroll to position [1161, 0]
click at [958, 503] on button "Start Exam" at bounding box center [961, 493] width 94 height 29
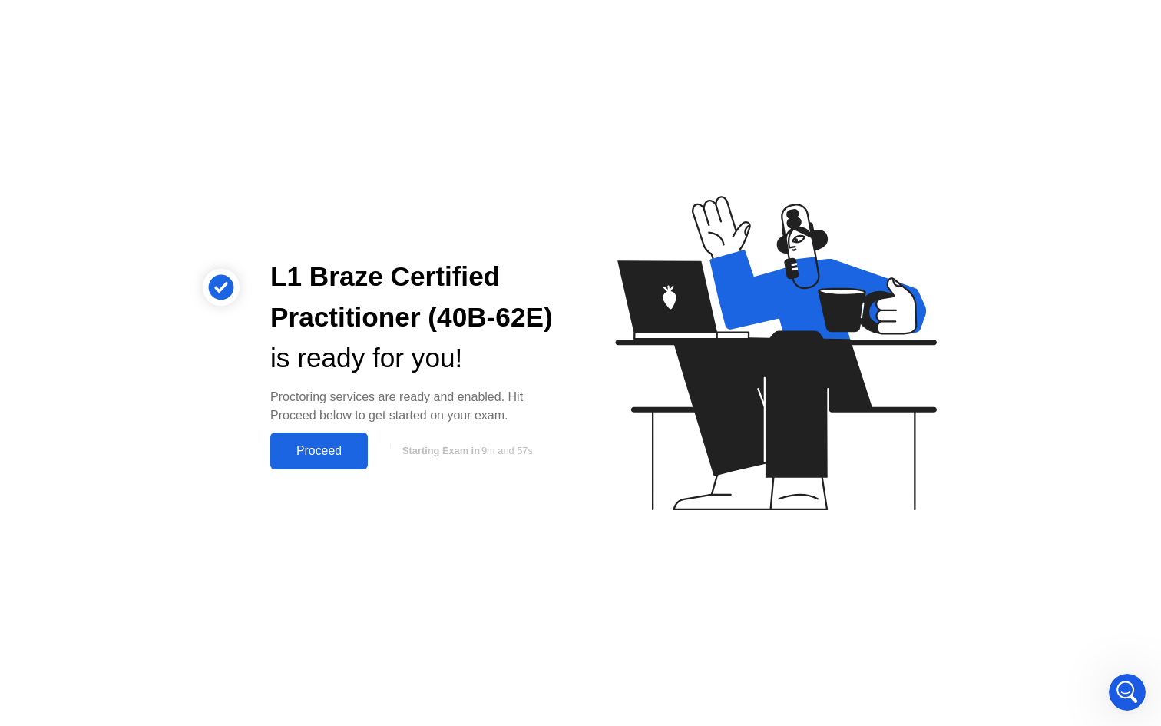
click at [339, 454] on div "Proceed" at bounding box center [319, 451] width 88 height 14
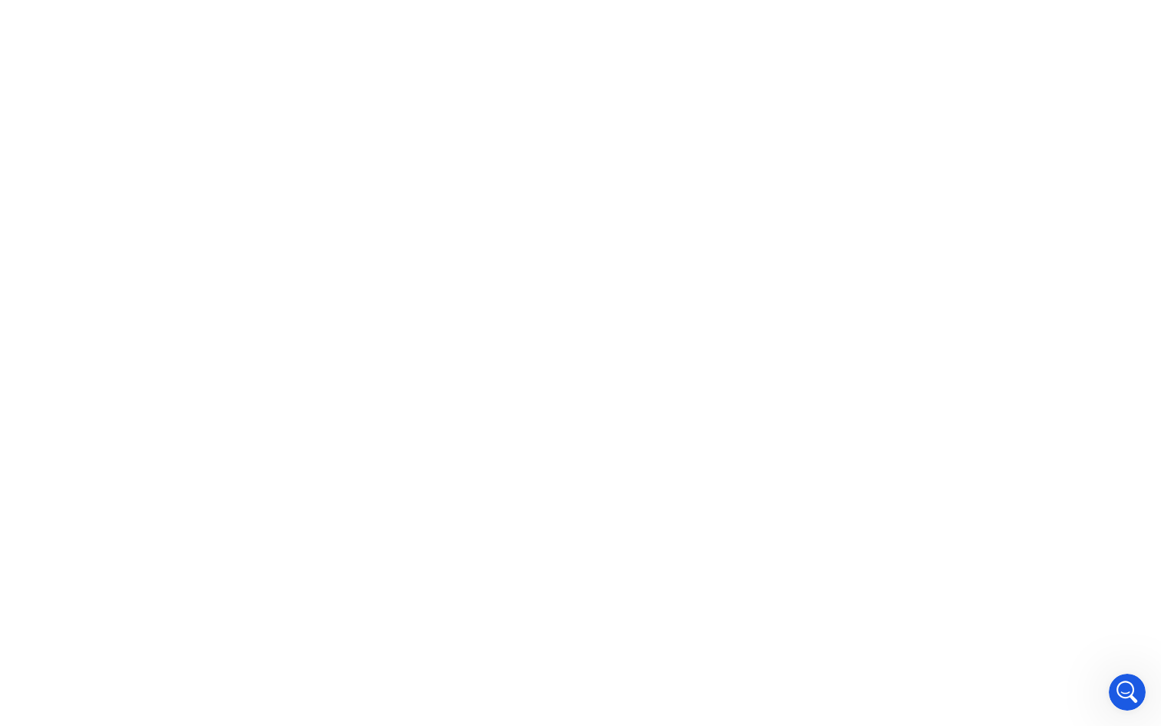
scroll to position [1207, 0]
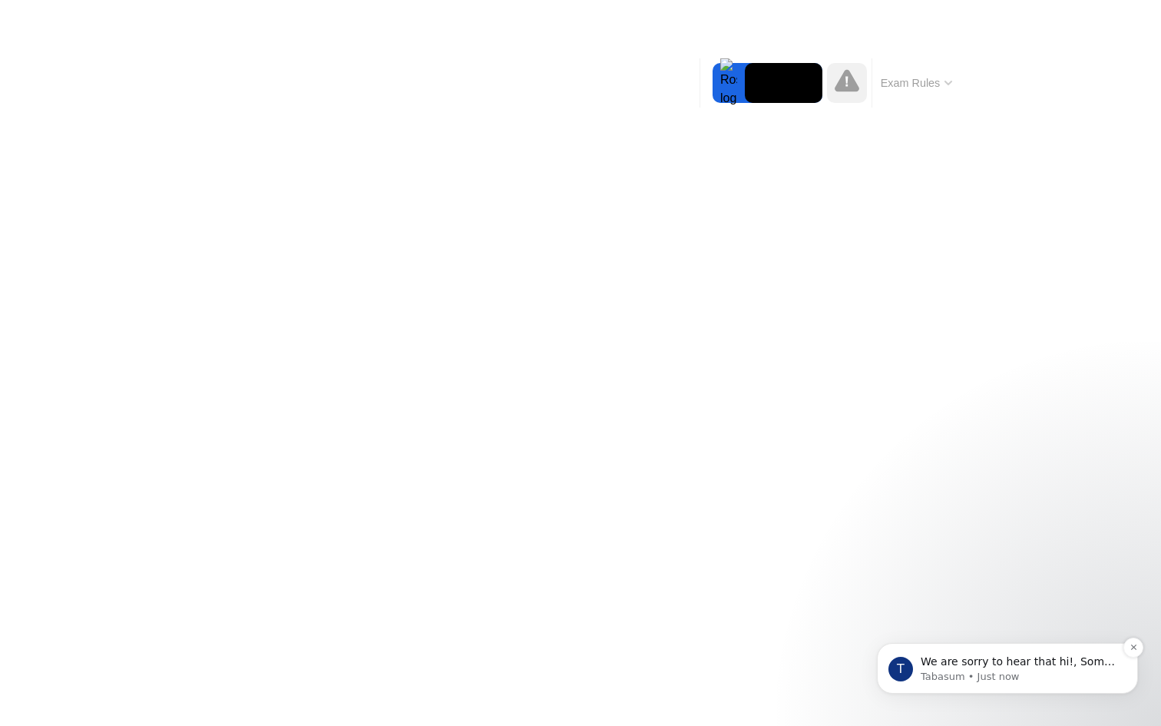
click at [969, 658] on p "We are sorry to hear that hi!, Some examinees might face issues during the pre-…" at bounding box center [1020, 661] width 198 height 15
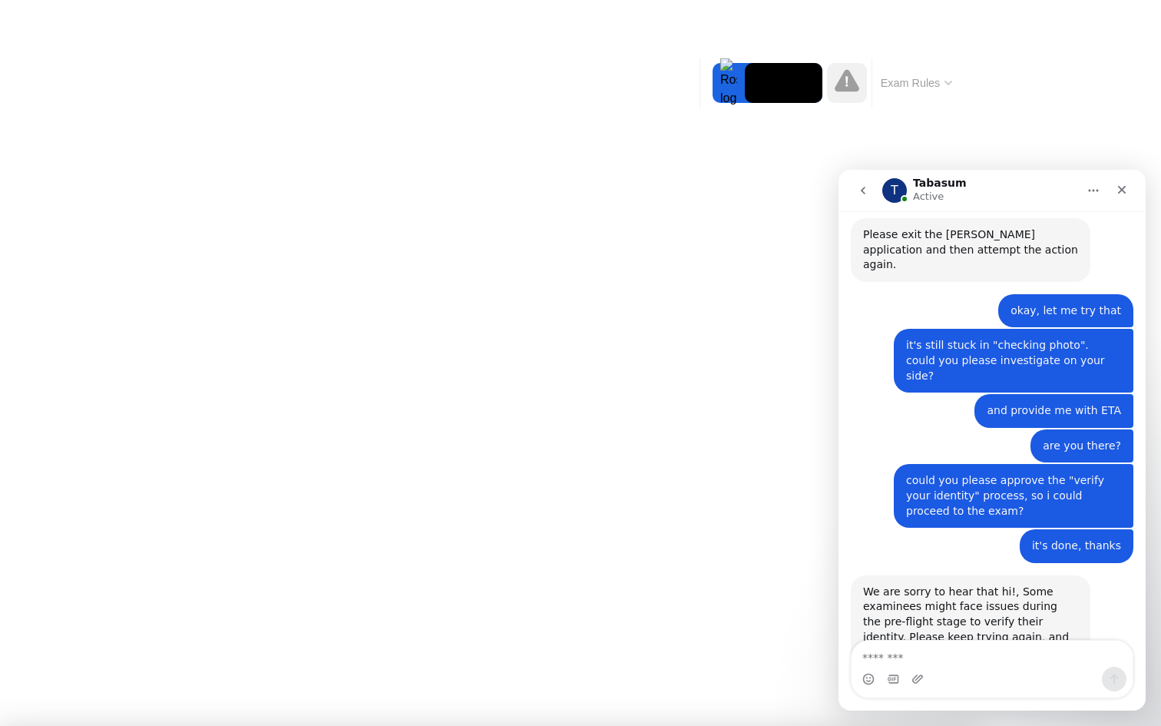
scroll to position [0, 0]
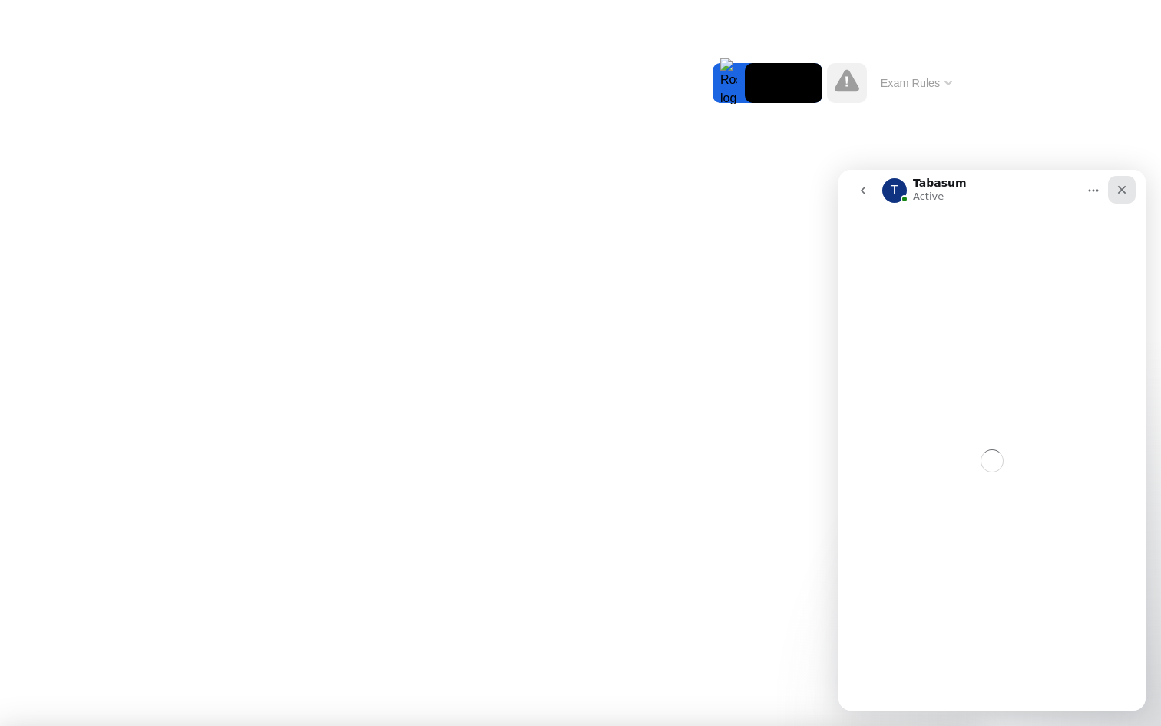
click at [1124, 189] on icon "Close" at bounding box center [1122, 190] width 12 height 12
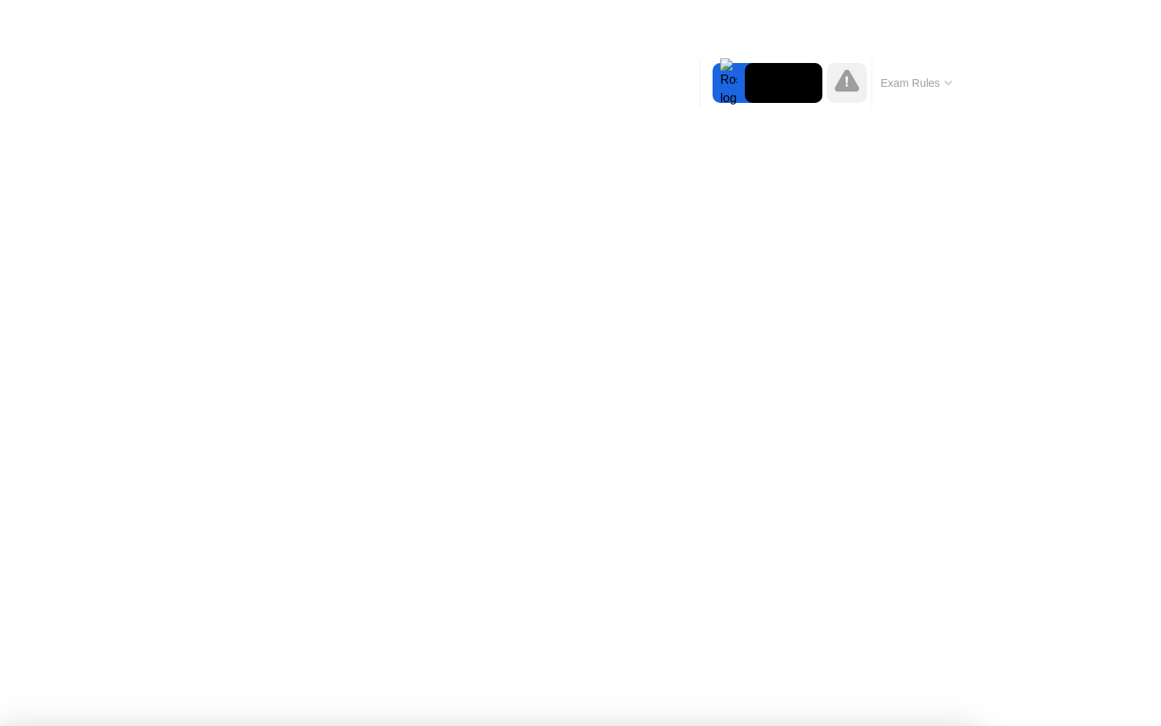
scroll to position [1207, 0]
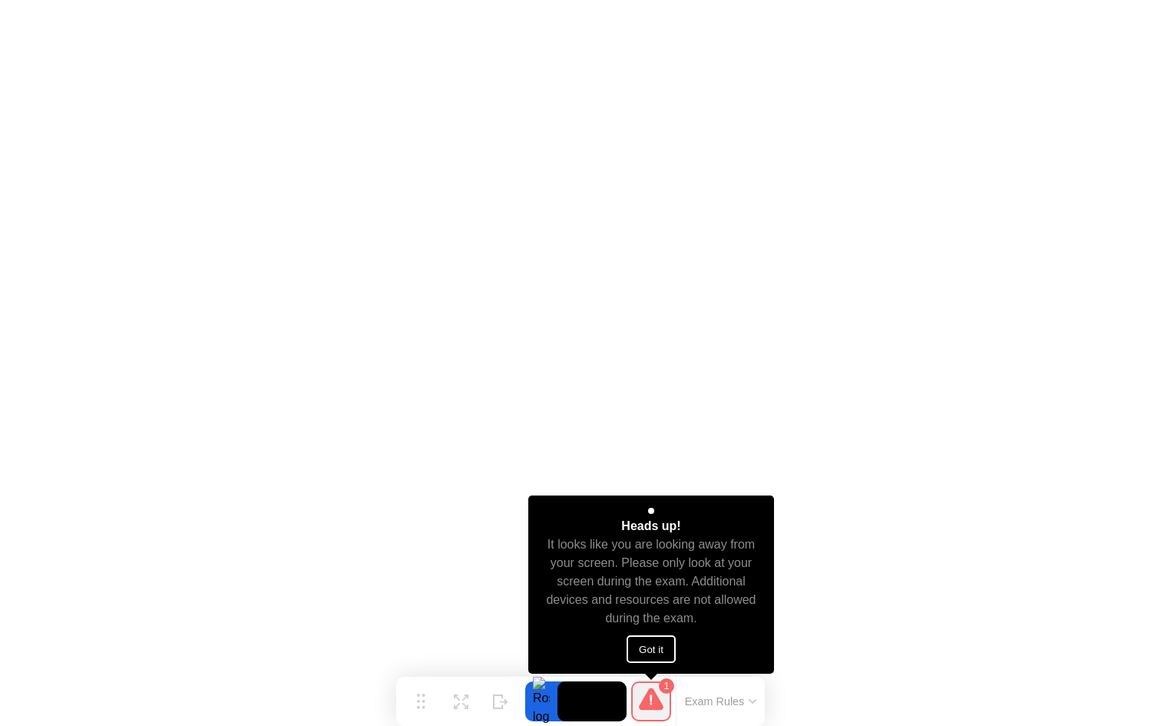
click at [656, 649] on button "Got it" at bounding box center [651, 649] width 49 height 28
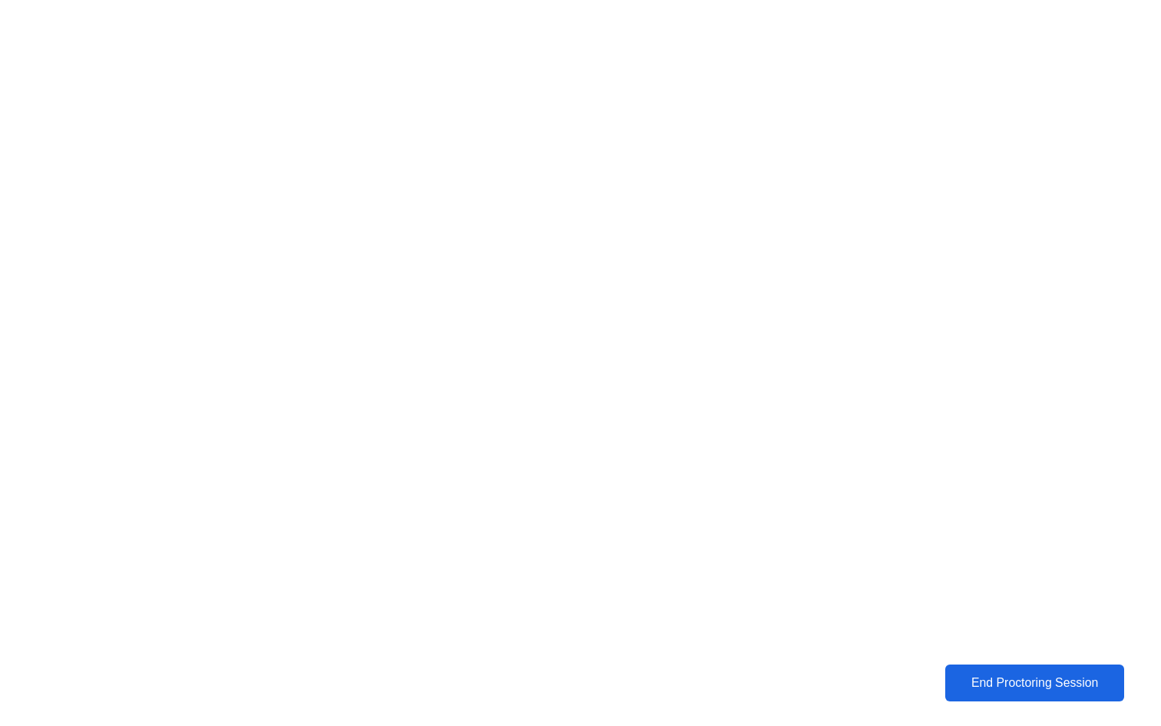
click at [1019, 690] on div "End Proctoring Session" at bounding box center [1035, 683] width 173 height 14
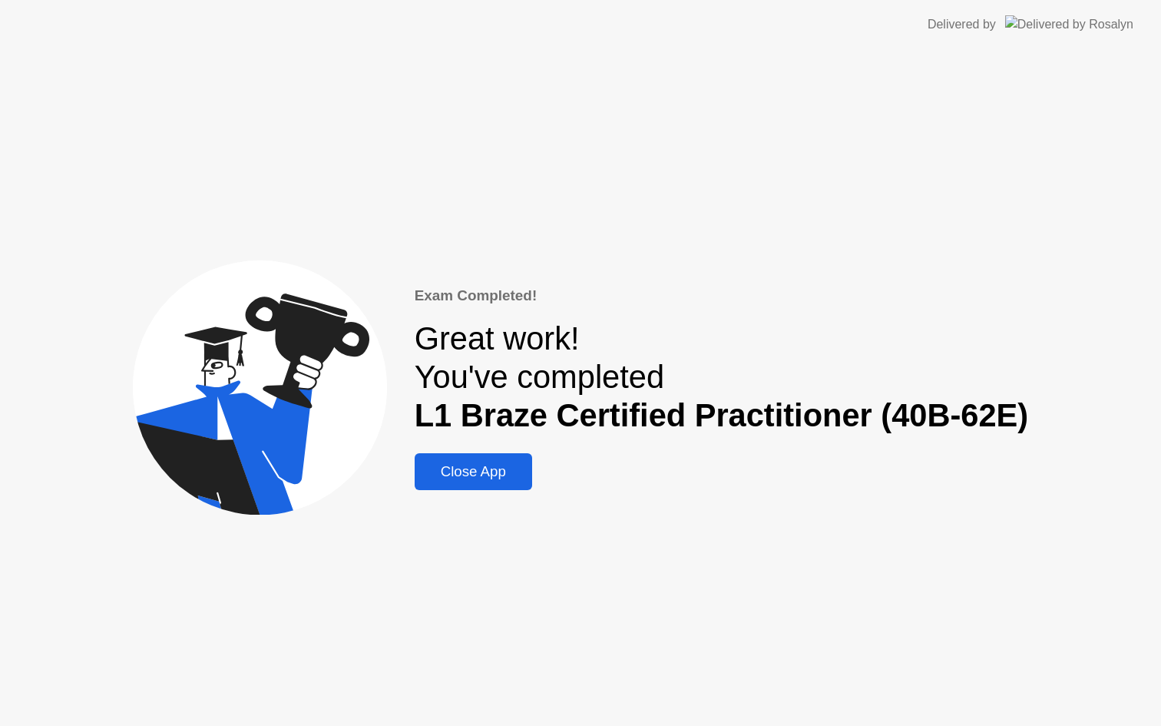
click at [486, 475] on div "Close App" at bounding box center [473, 471] width 108 height 17
